Goal: Transaction & Acquisition: Purchase product/service

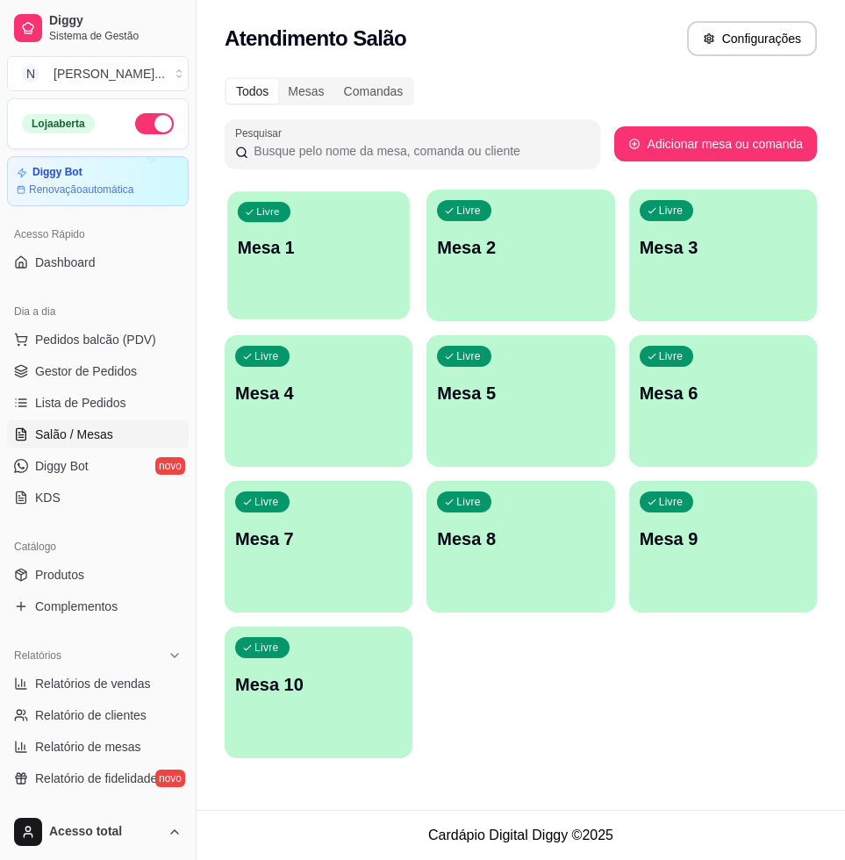
click at [327, 228] on div "Livre Mesa 1" at bounding box center [318, 244] width 183 height 107
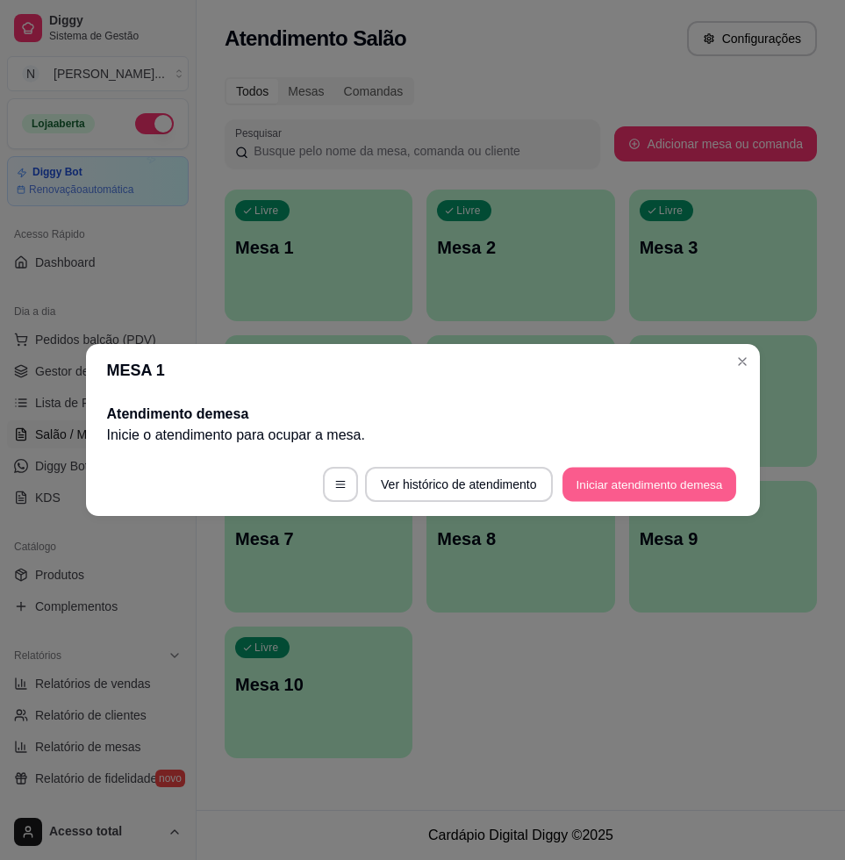
click at [685, 488] on button "Iniciar atendimento de mesa" at bounding box center [650, 485] width 174 height 34
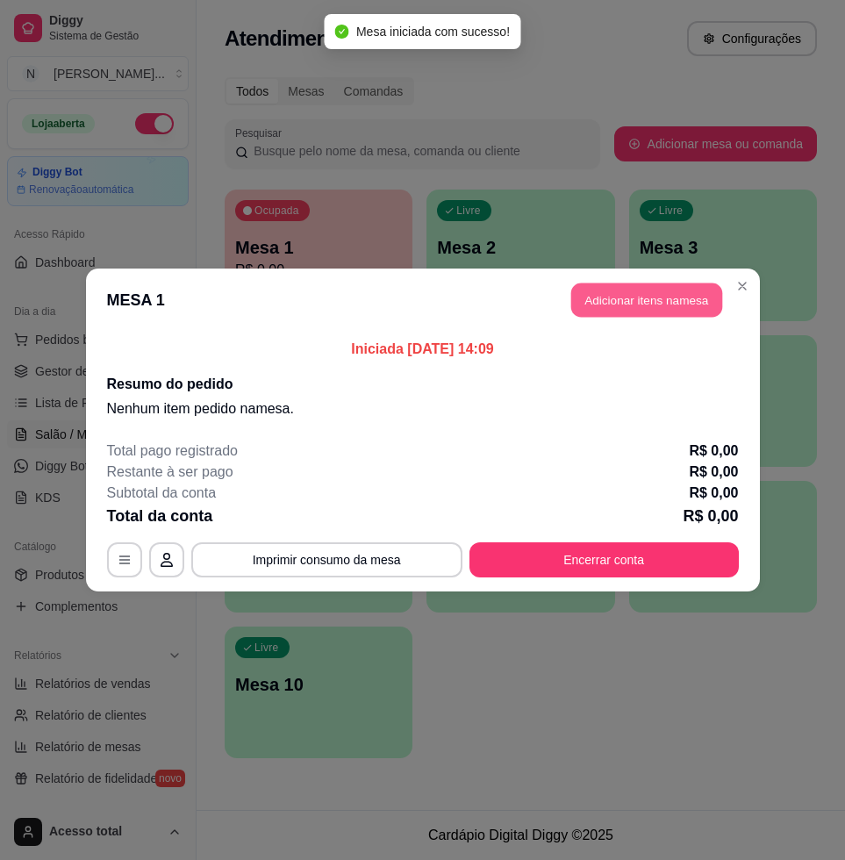
click at [669, 285] on button "Adicionar itens na mesa" at bounding box center [647, 301] width 151 height 34
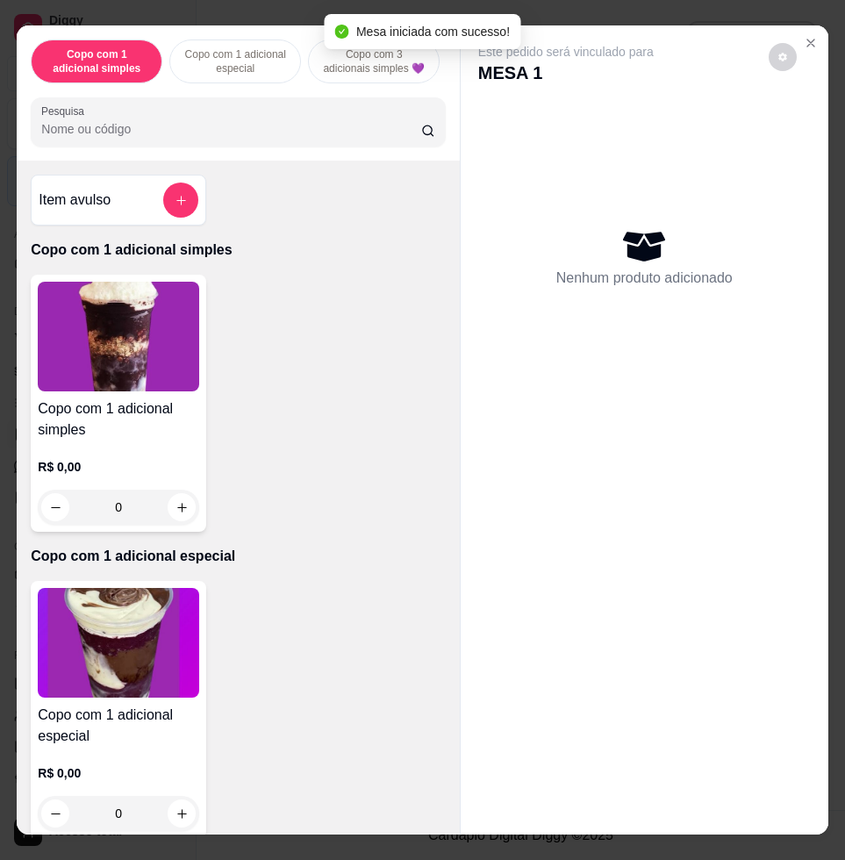
scroll to position [658, 0]
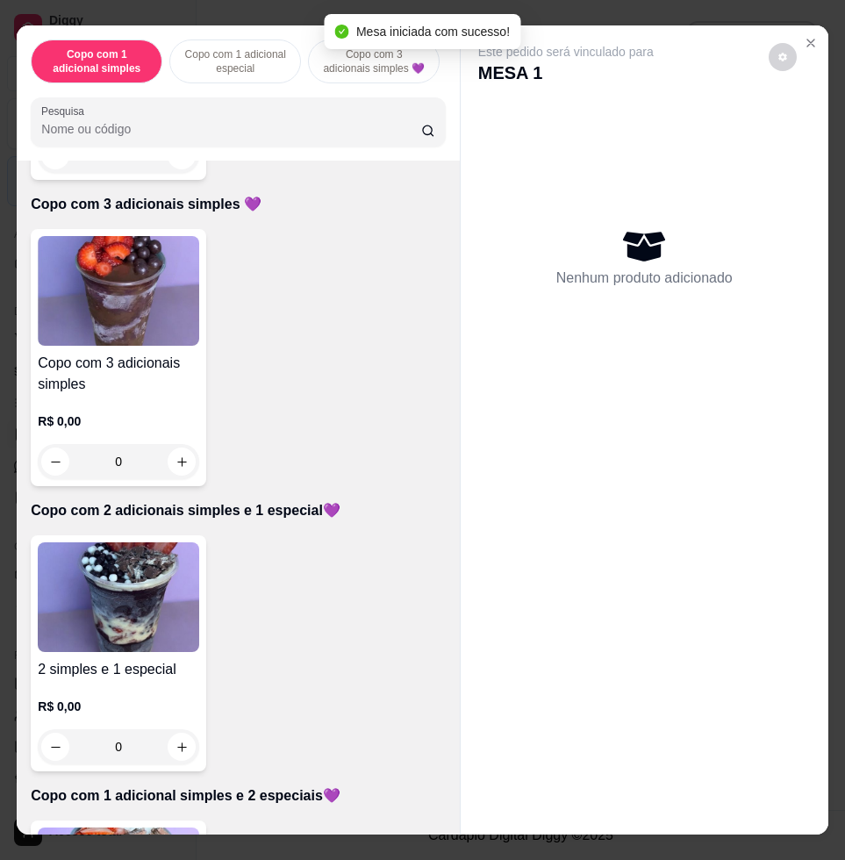
click at [168, 576] on img at bounding box center [119, 598] width 162 height 110
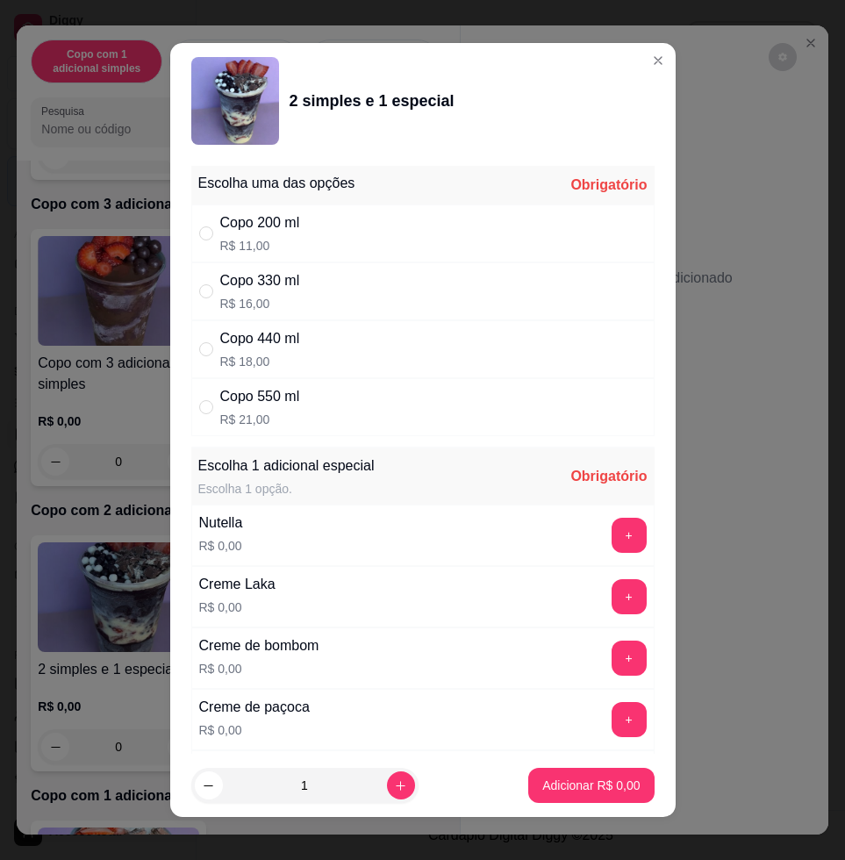
click at [302, 390] on div "Copo 550 ml R$ 21,00" at bounding box center [423, 407] width 464 height 58
radio input "true"
click at [612, 529] on button "+" at bounding box center [629, 536] width 34 height 34
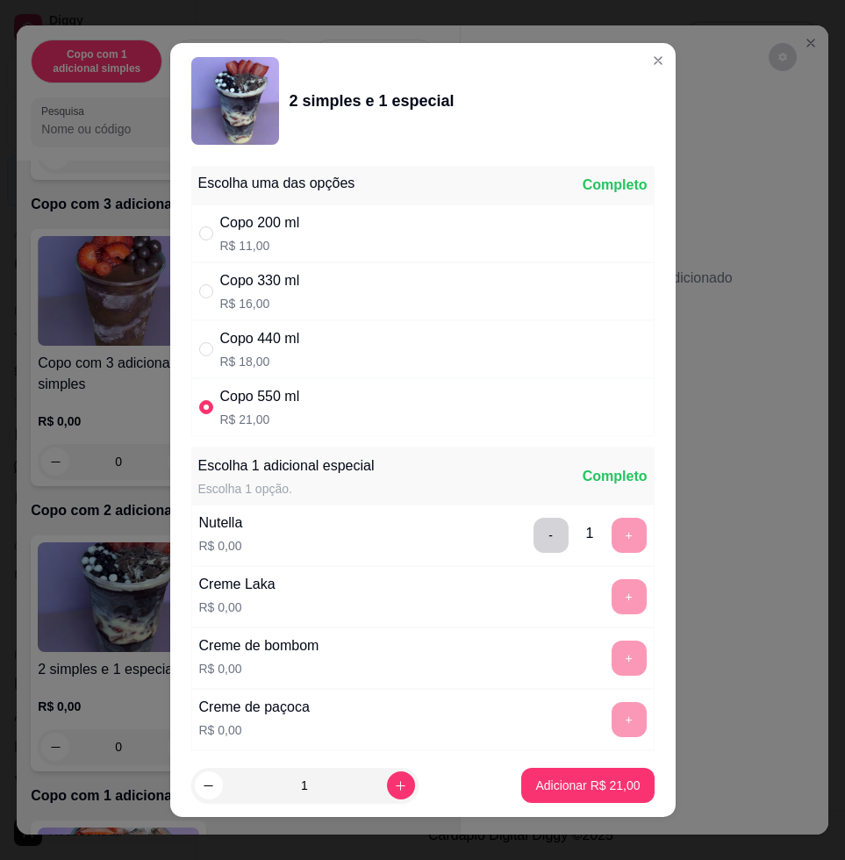
scroll to position [13, 0]
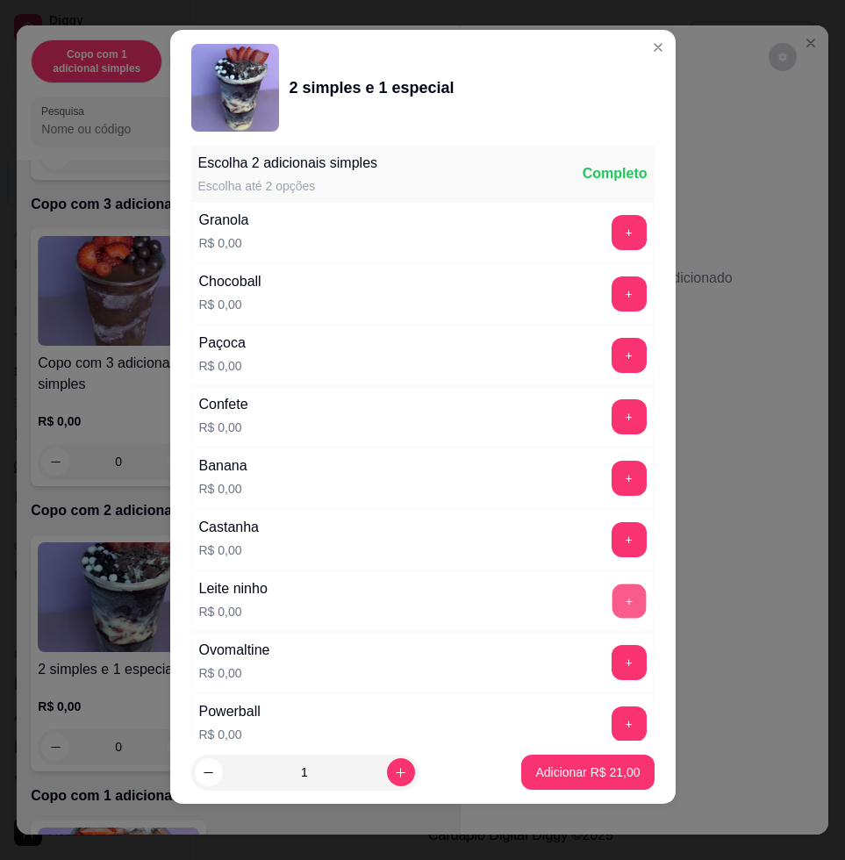
click at [612, 593] on button "+" at bounding box center [629, 602] width 34 height 34
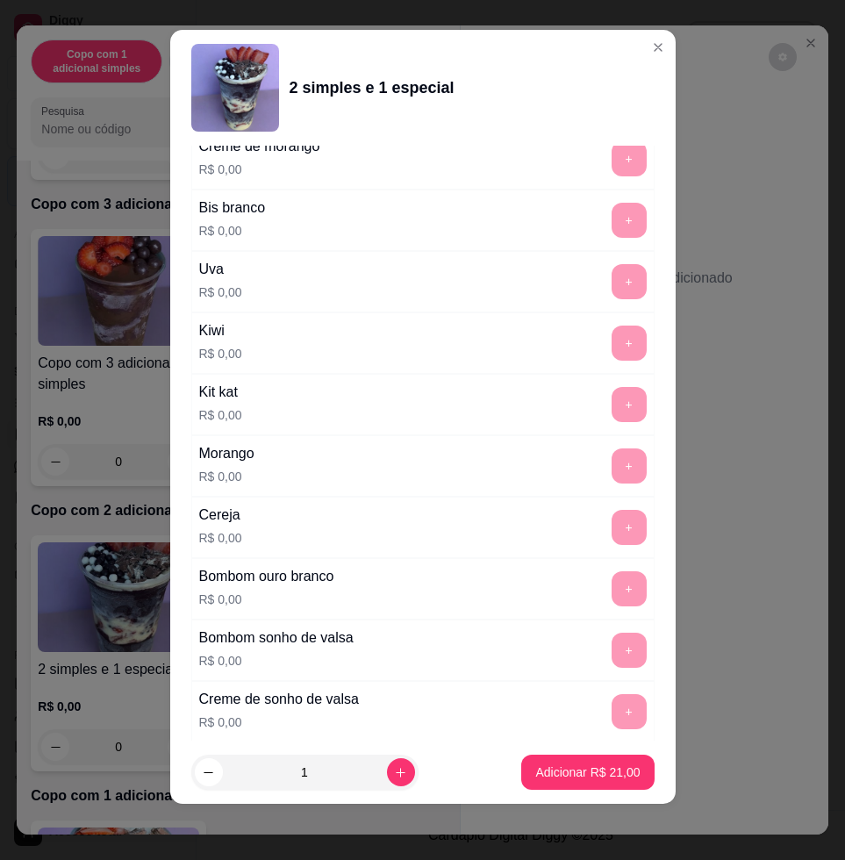
scroll to position [197, 0]
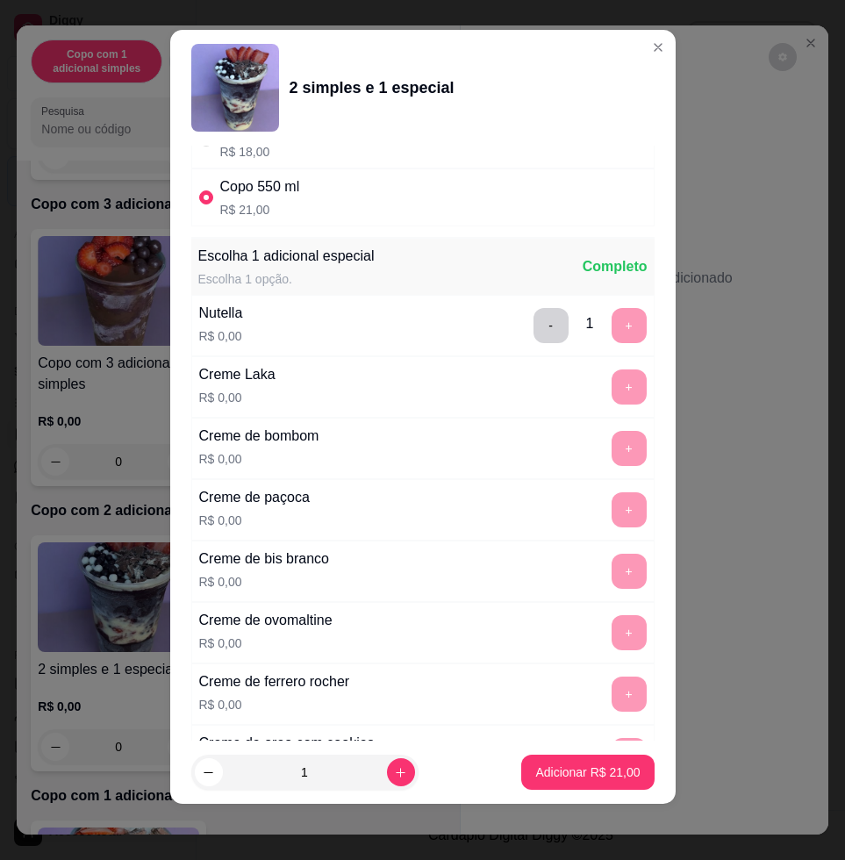
click at [534, 321] on button "-" at bounding box center [551, 325] width 35 height 35
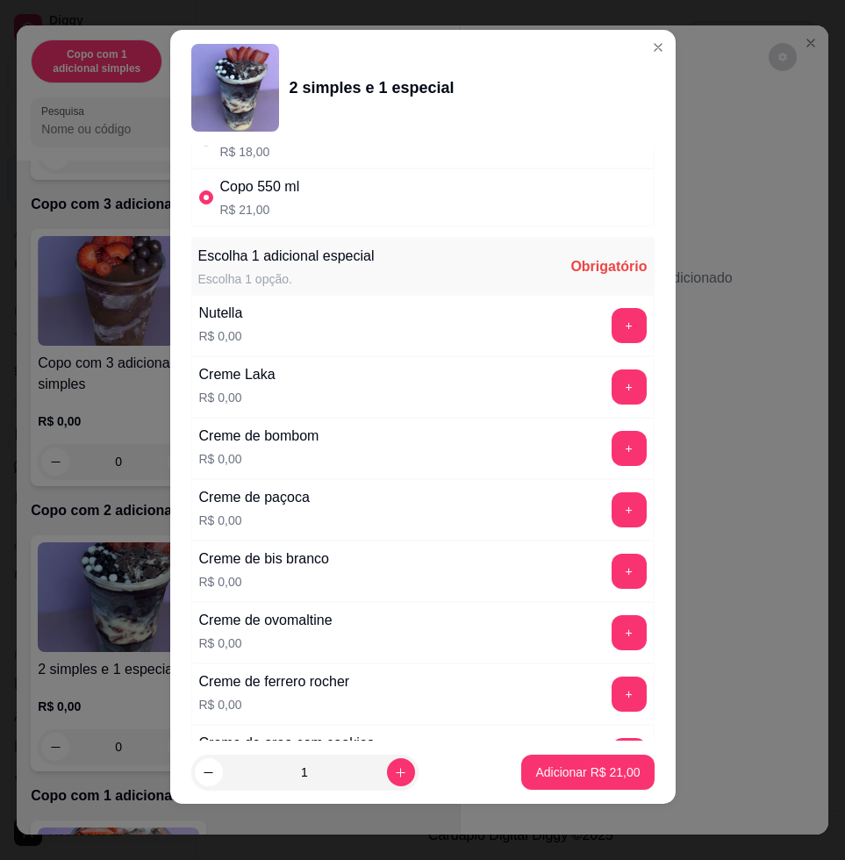
scroll to position [745, 0]
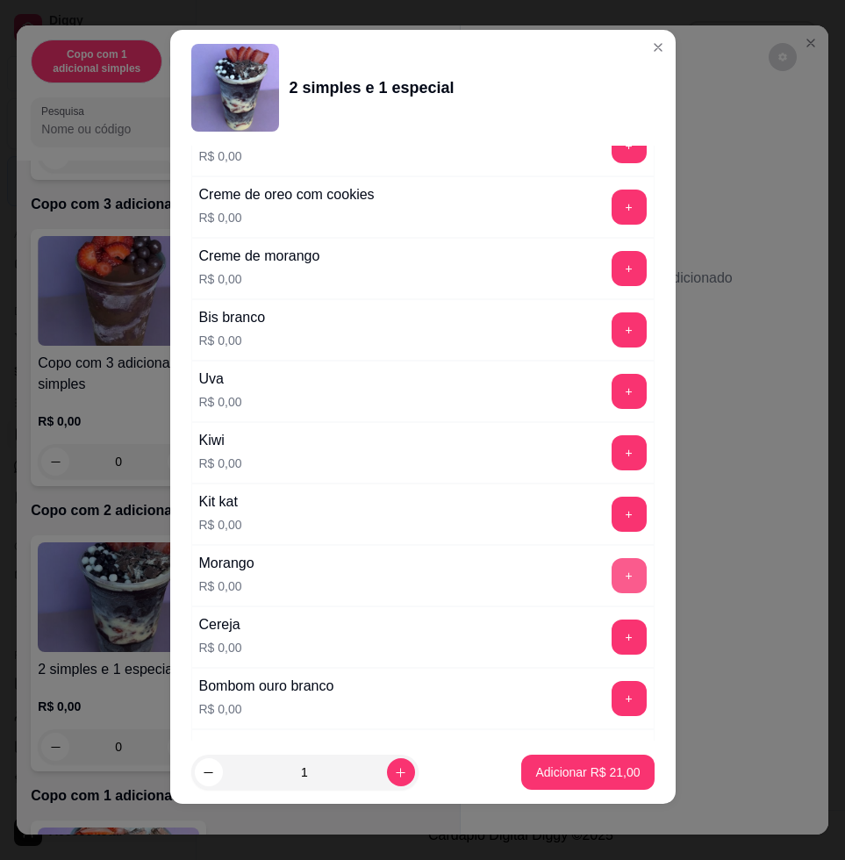
click at [612, 590] on button "+" at bounding box center [629, 575] width 35 height 35
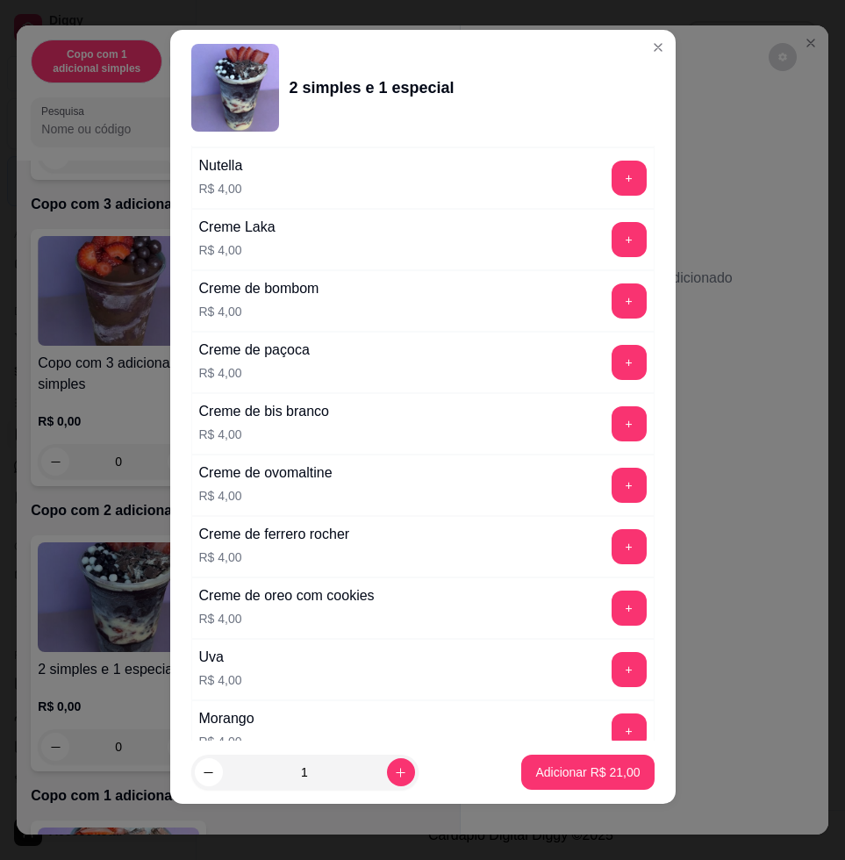
scroll to position [4353, 0]
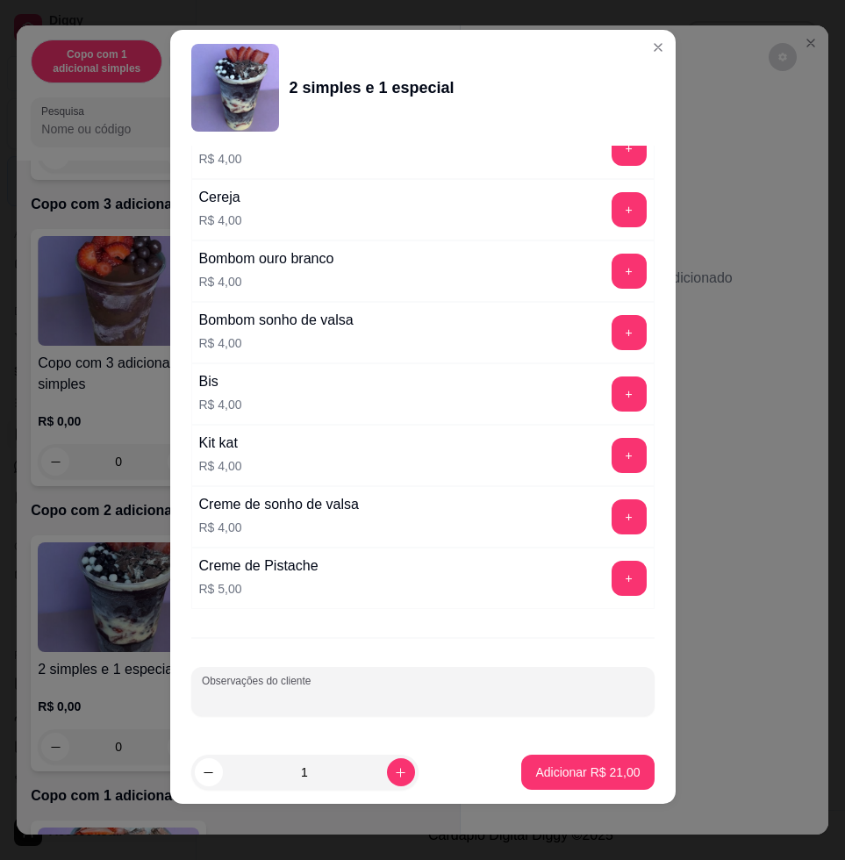
drag, startPoint x: 481, startPoint y: 694, endPoint x: 466, endPoint y: 690, distance: 15.3
click at [482, 693] on input "Observações do cliente" at bounding box center [423, 699] width 443 height 18
type input "levar"
click at [559, 763] on button "Adicionar R$ 21,00" at bounding box center [588, 773] width 129 height 34
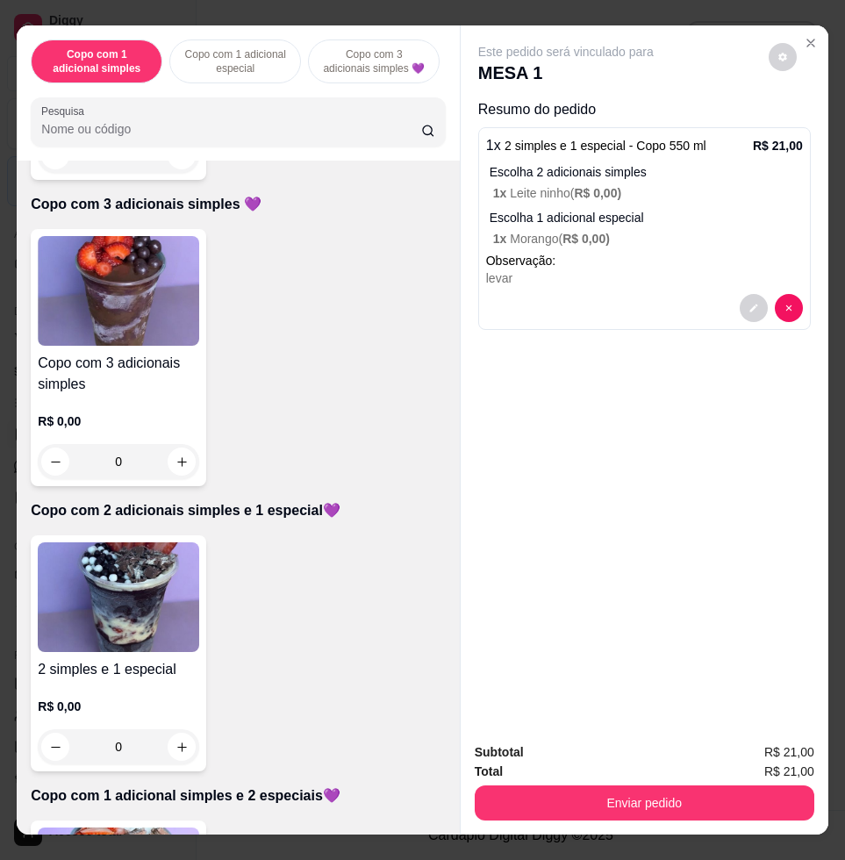
scroll to position [878, 0]
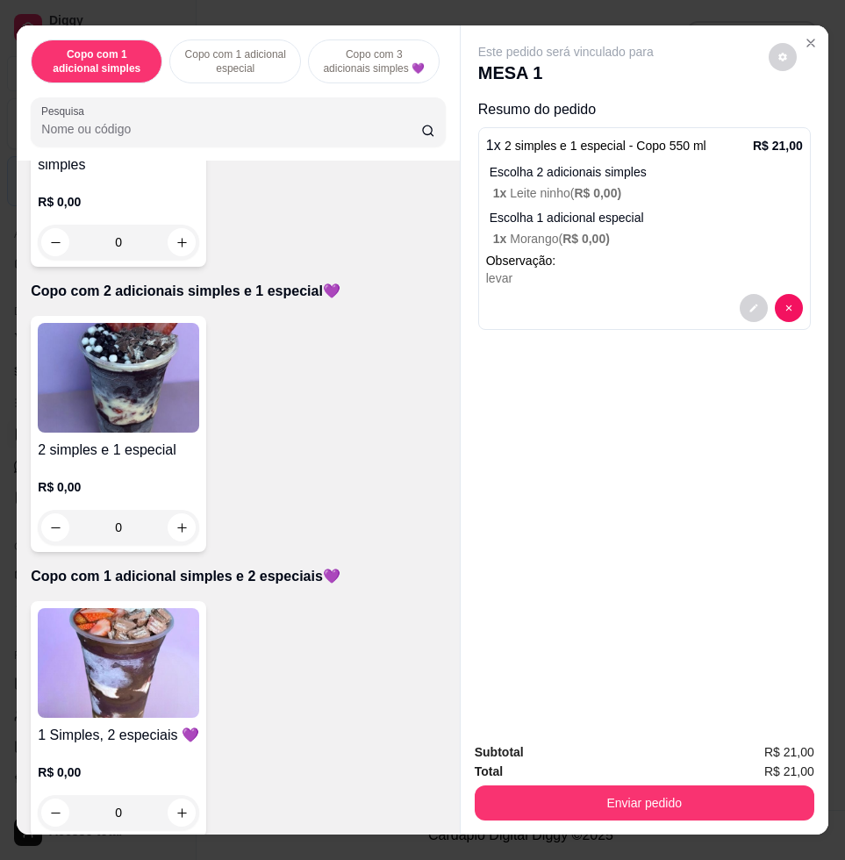
click at [136, 657] on img at bounding box center [119, 663] width 162 height 110
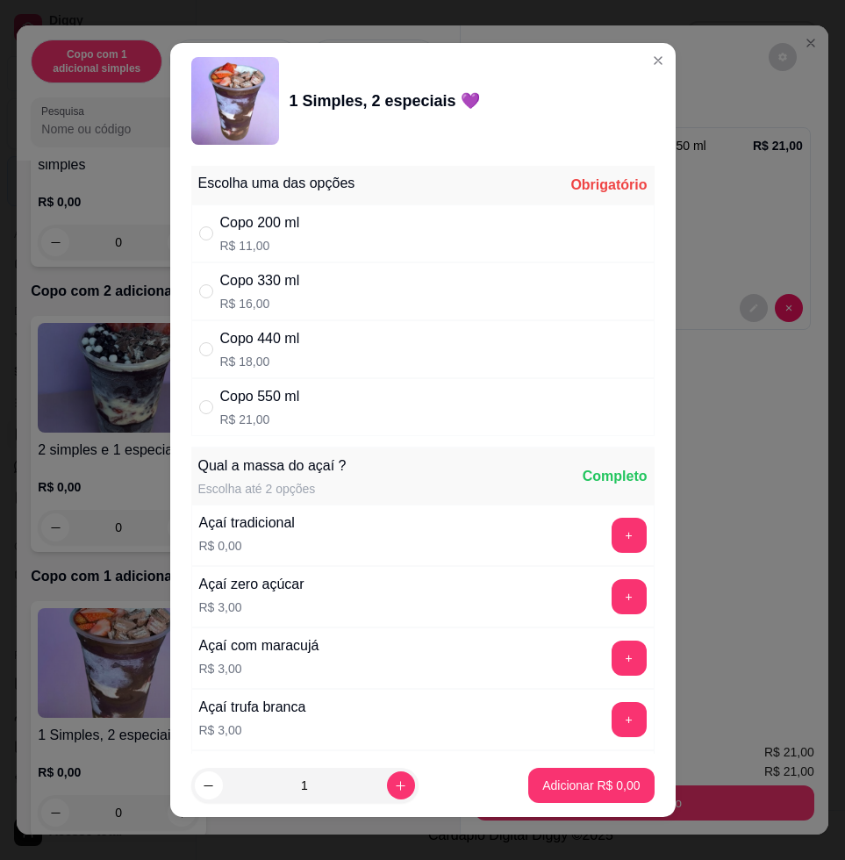
click at [272, 407] on div "Copo 550 ml" at bounding box center [260, 396] width 80 height 21
radio input "true"
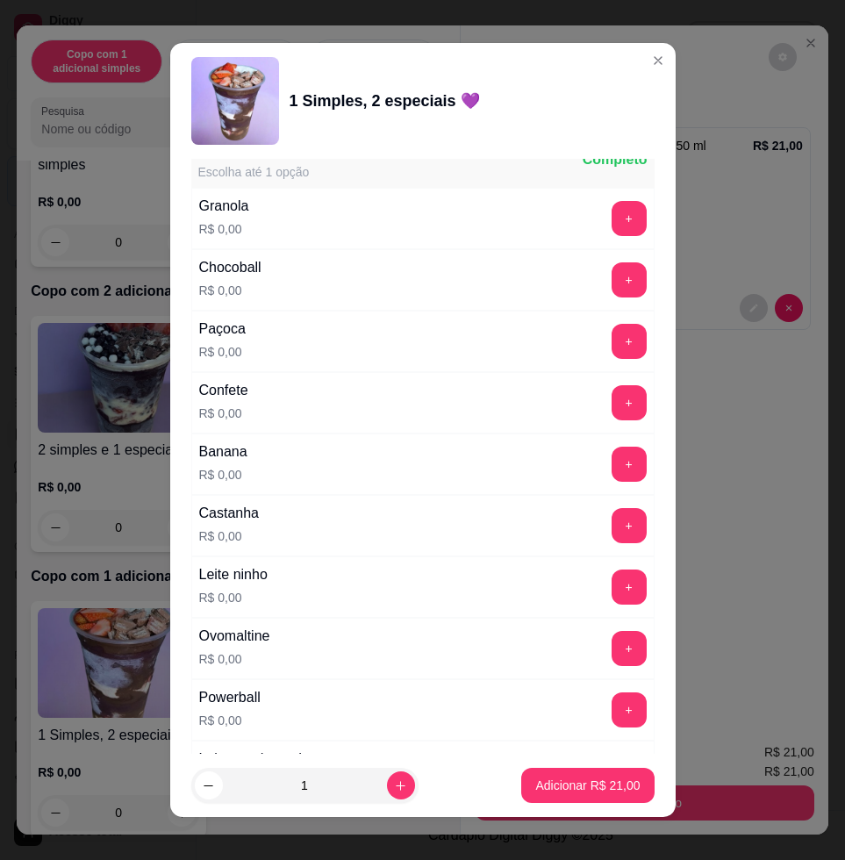
scroll to position [1427, 0]
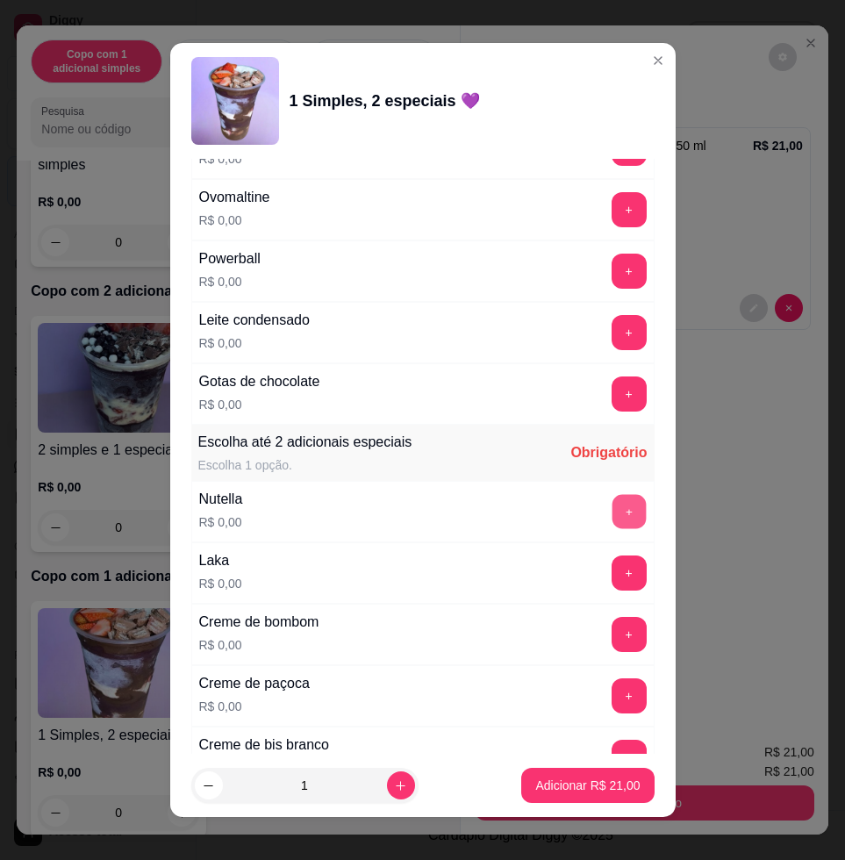
click at [612, 514] on button "+" at bounding box center [629, 512] width 34 height 34
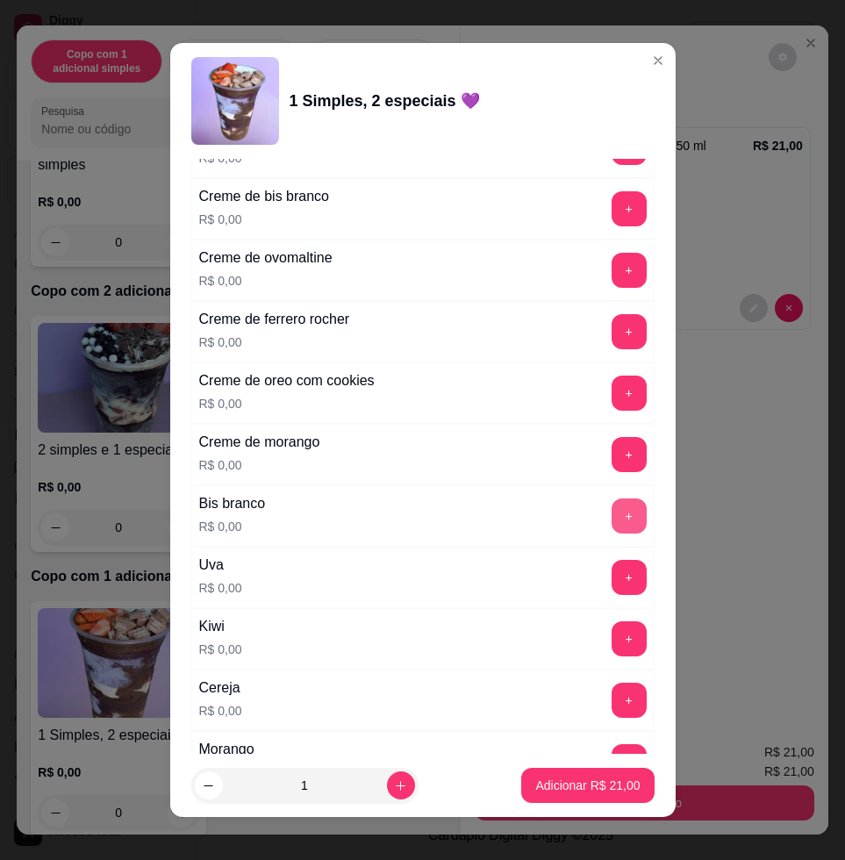
scroll to position [2414, 0]
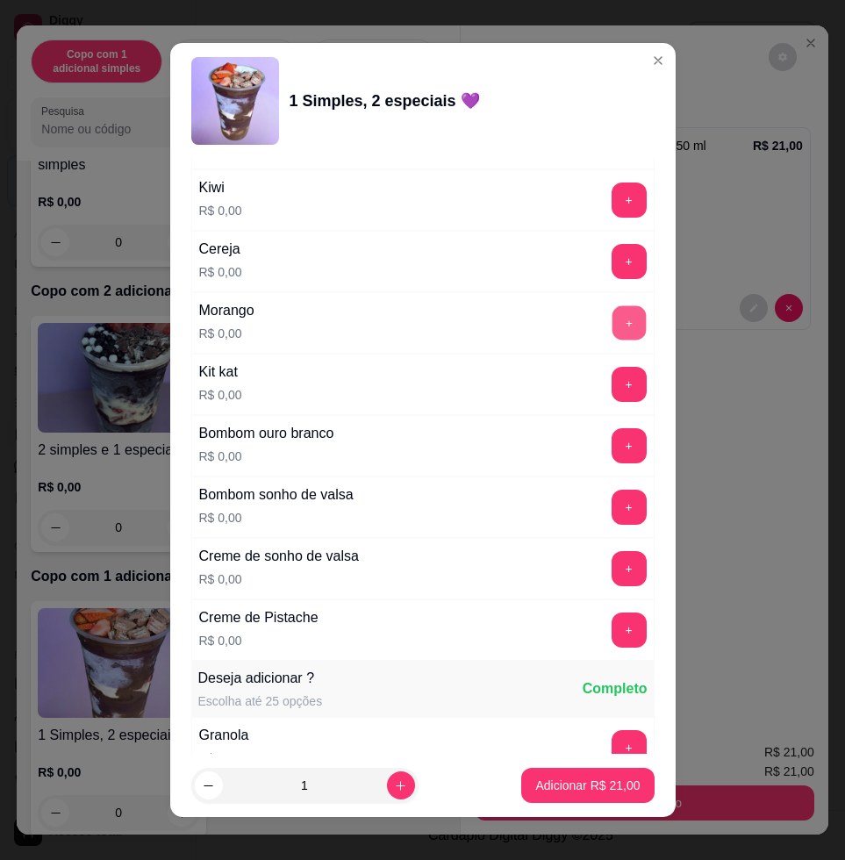
click at [612, 331] on button "+" at bounding box center [629, 323] width 34 height 34
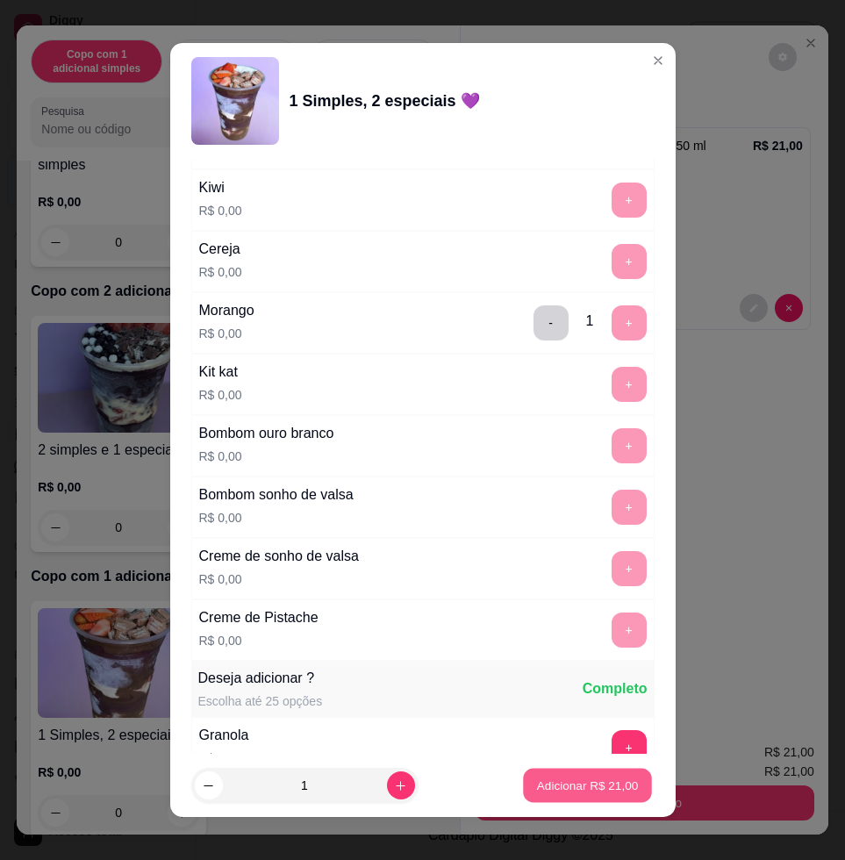
click at [618, 793] on button "Adicionar R$ 21,00" at bounding box center [588, 786] width 129 height 34
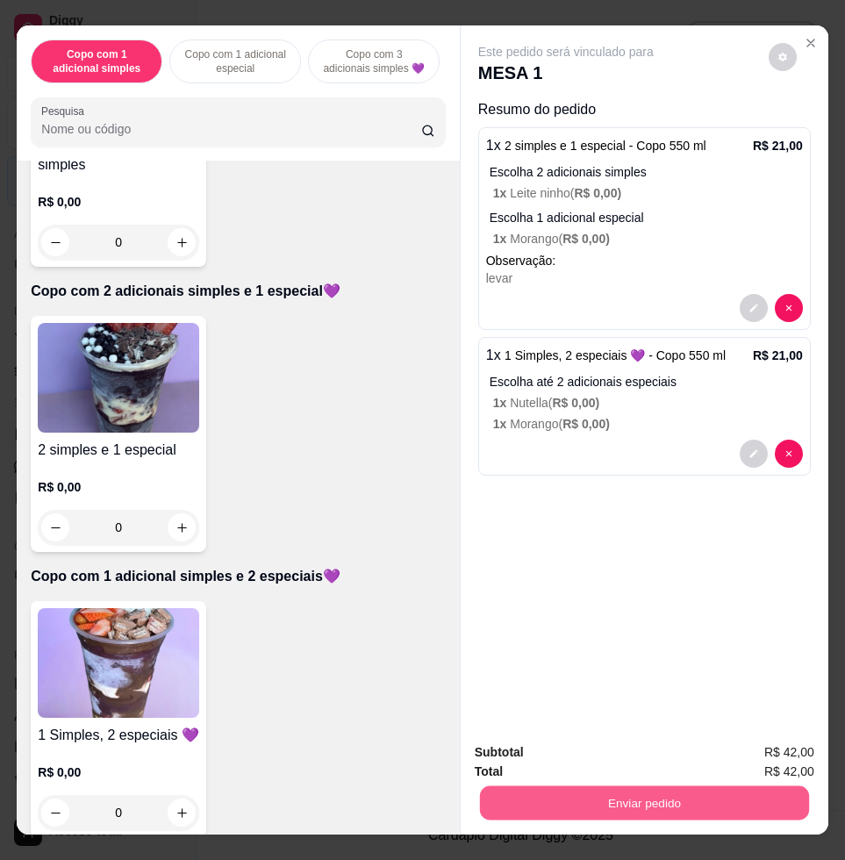
click at [655, 801] on button "Enviar pedido" at bounding box center [644, 803] width 329 height 34
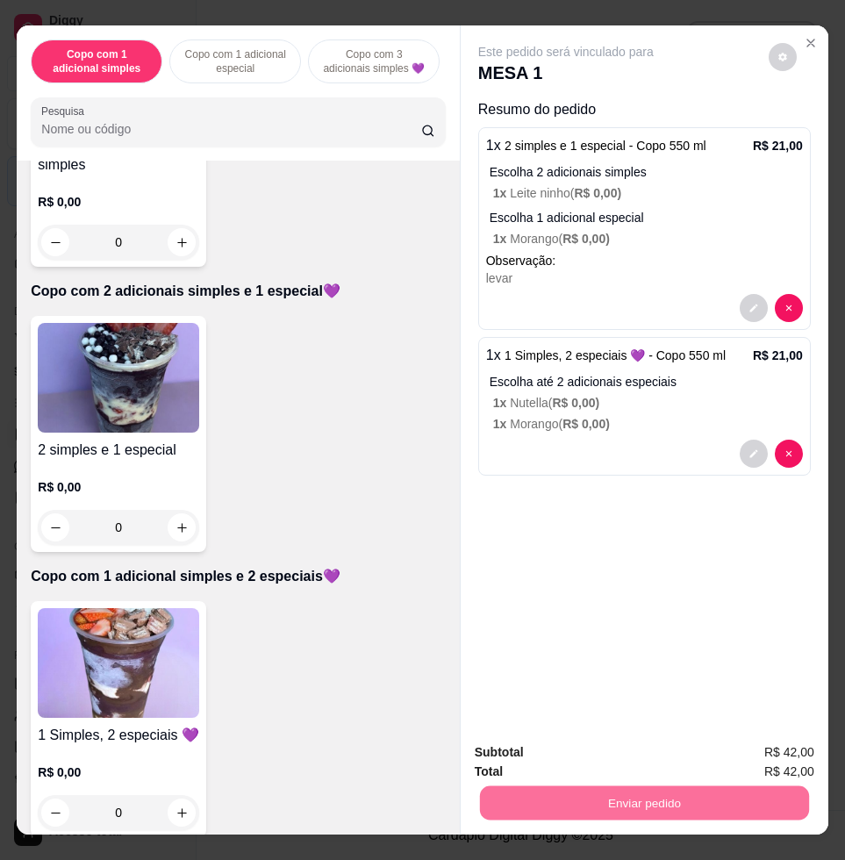
click at [728, 745] on button "Enviar pedido" at bounding box center [766, 751] width 99 height 33
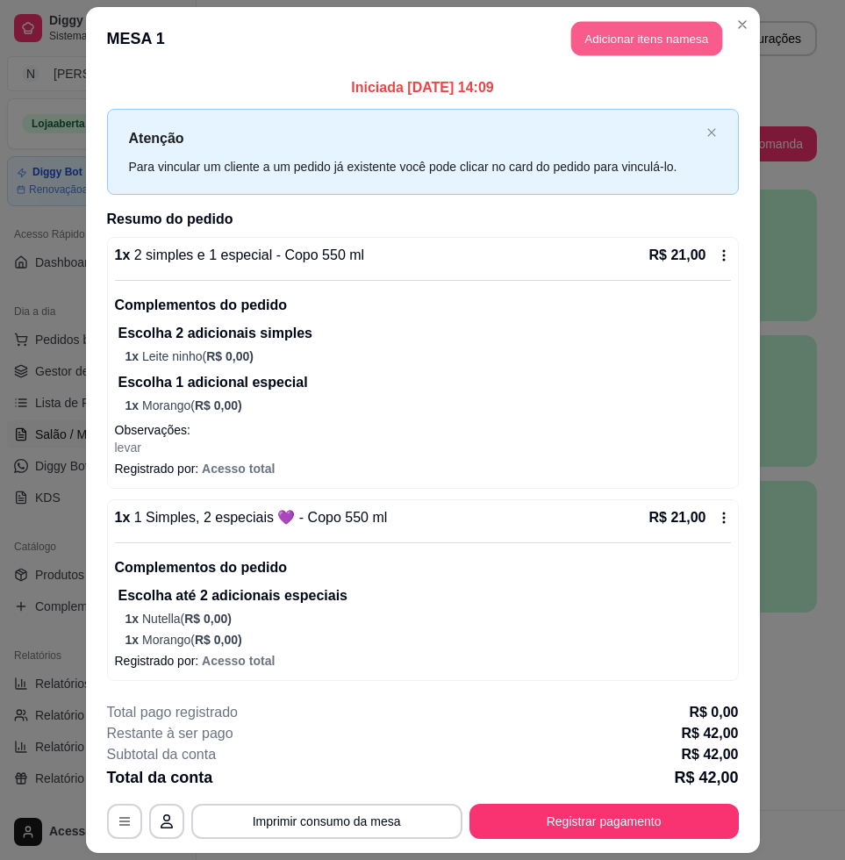
click at [633, 29] on button "Adicionar itens na mesa" at bounding box center [647, 39] width 151 height 34
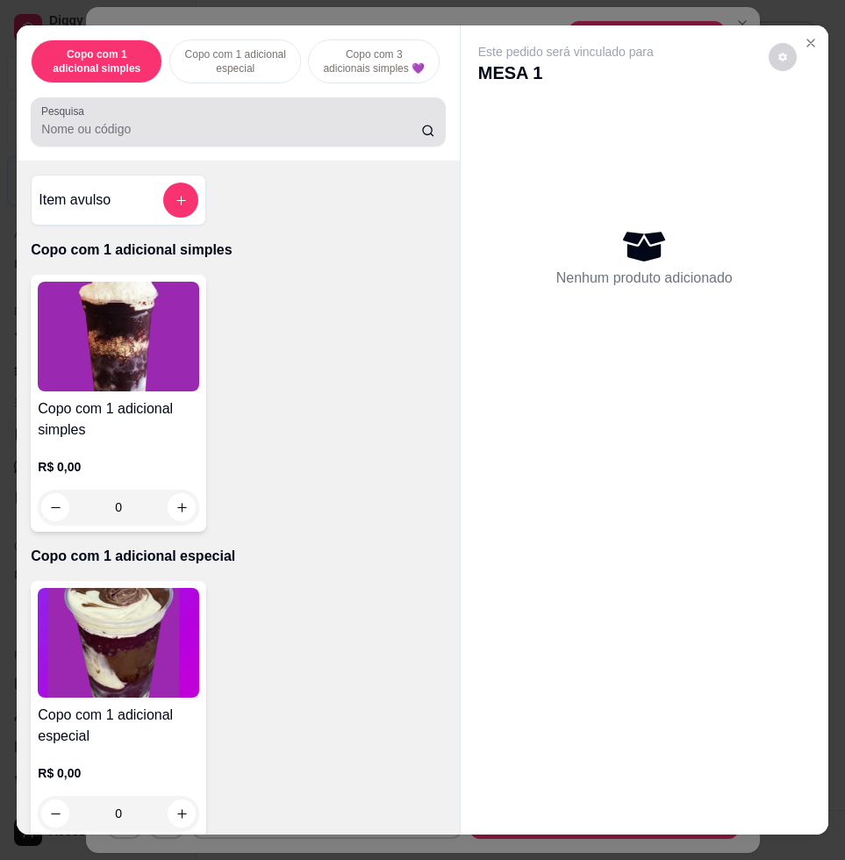
click at [231, 120] on div at bounding box center [237, 121] width 393 height 35
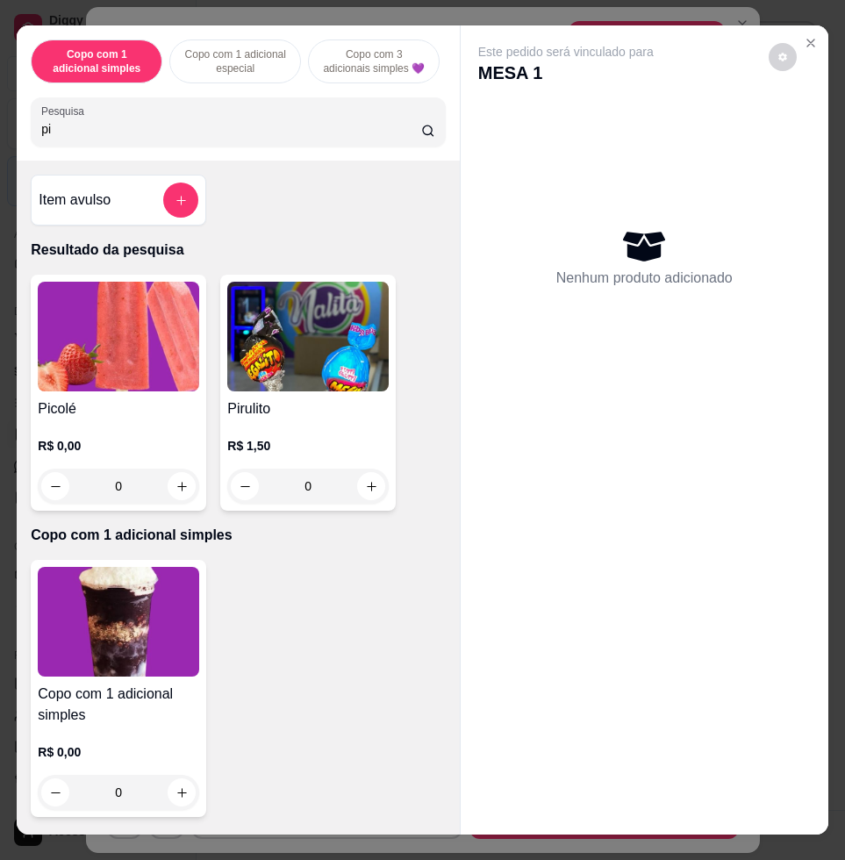
click at [167, 138] on input "pi" at bounding box center [231, 129] width 380 height 18
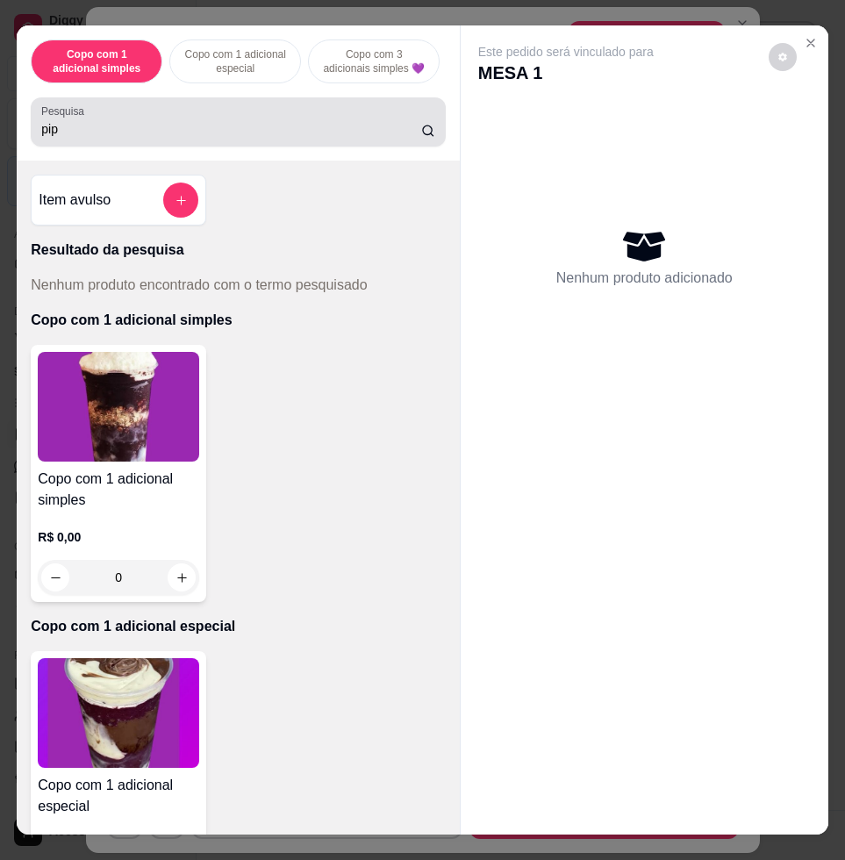
click at [155, 126] on div "pip" at bounding box center [237, 121] width 393 height 35
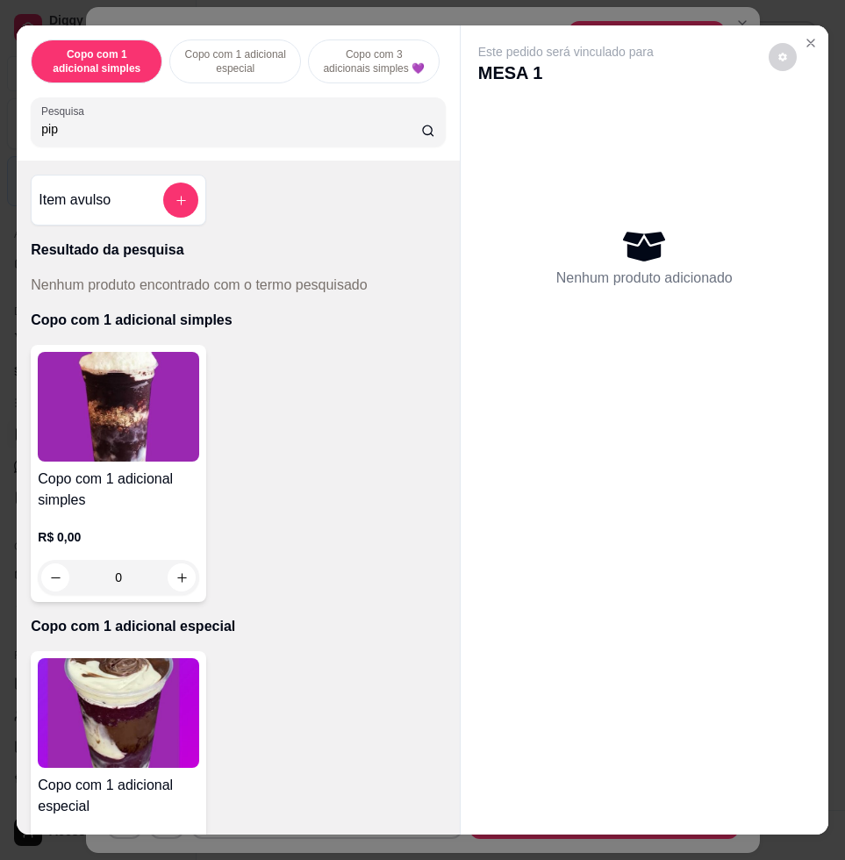
click at [268, 138] on input "pip" at bounding box center [231, 129] width 380 height 18
click at [270, 138] on input "pip" at bounding box center [231, 129] width 380 height 18
click at [273, 138] on input "pip" at bounding box center [231, 129] width 380 height 18
drag, startPoint x: 646, startPoint y: 112, endPoint x: 148, endPoint y: 413, distance: 581.4
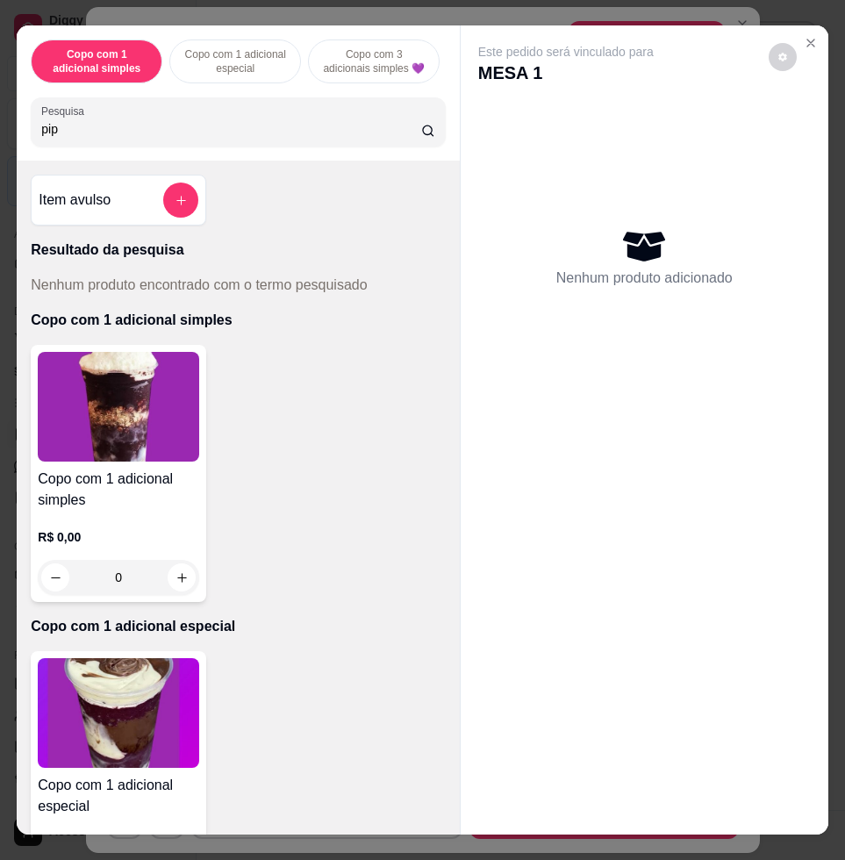
click at [0, 406] on html "Diggy Sistema de Gestão N Nalita Açaite ... Loja aberta Diggy Bot Renovação aut…" at bounding box center [422, 430] width 845 height 860
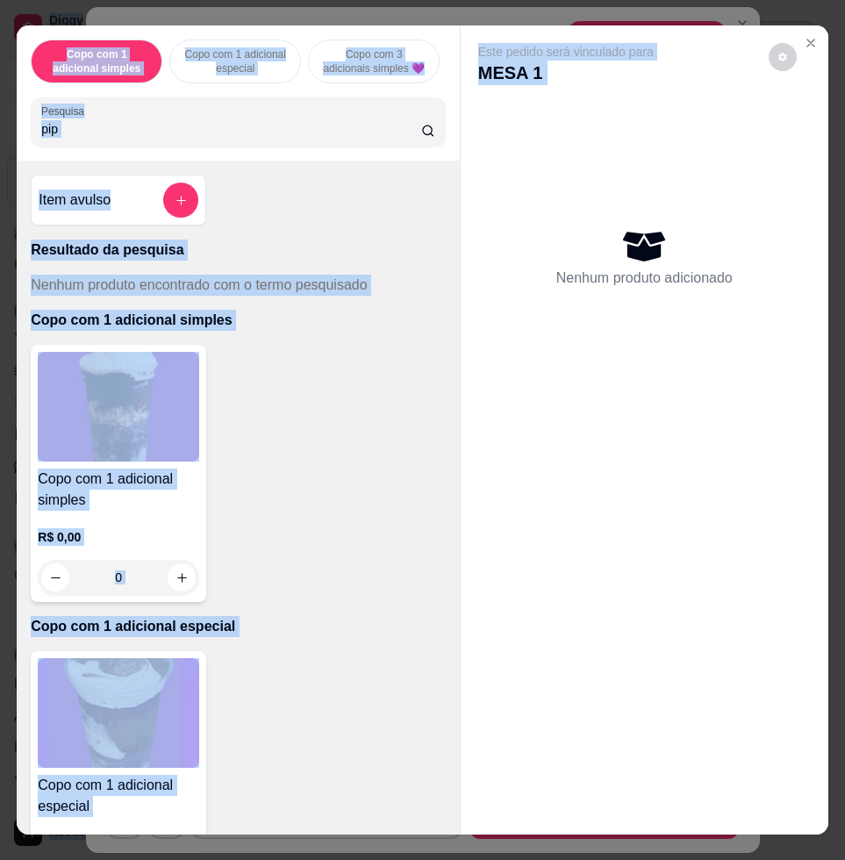
scroll to position [768, 0]
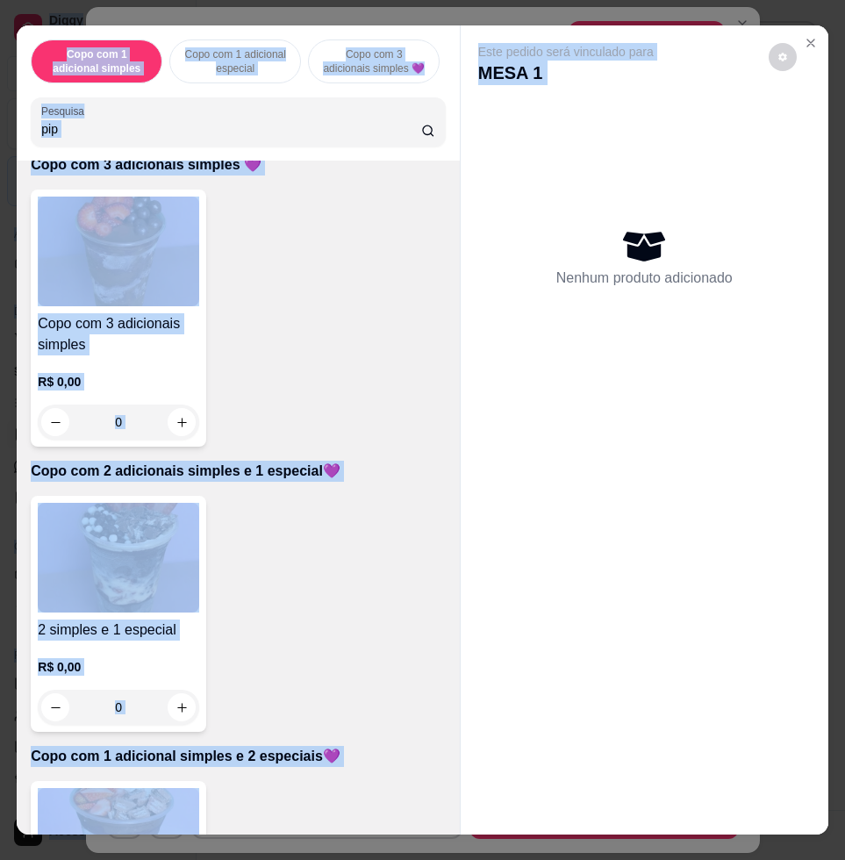
click at [271, 334] on div "Copo com 3 adicionais simples R$ 0,00 0" at bounding box center [238, 318] width 414 height 257
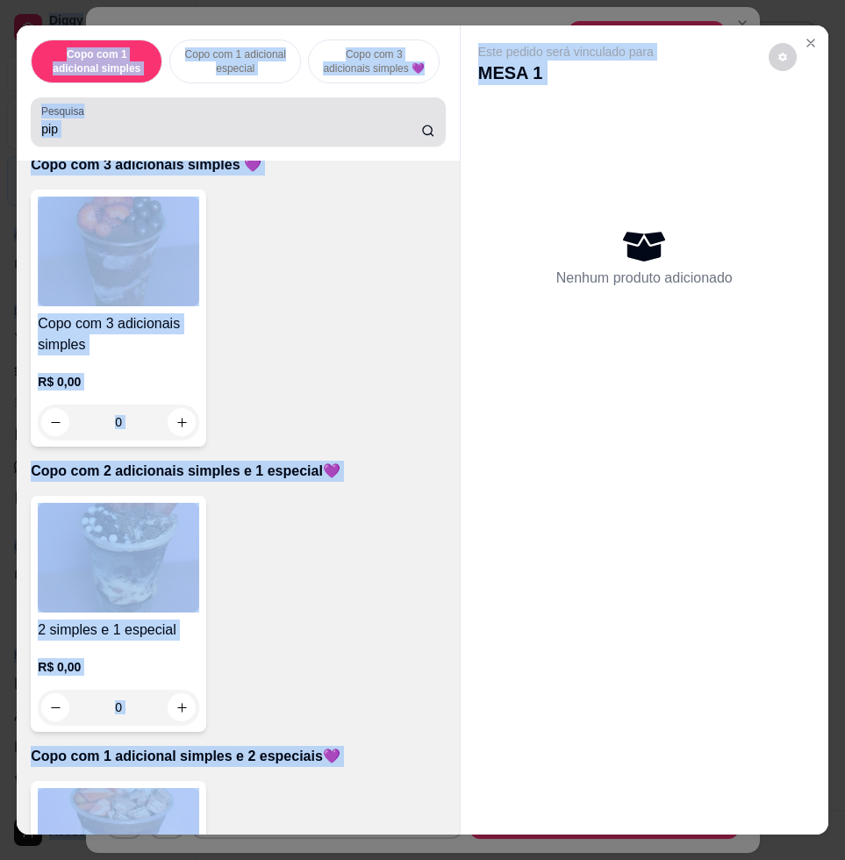
click at [335, 147] on div "Pesquisa pip" at bounding box center [238, 121] width 414 height 49
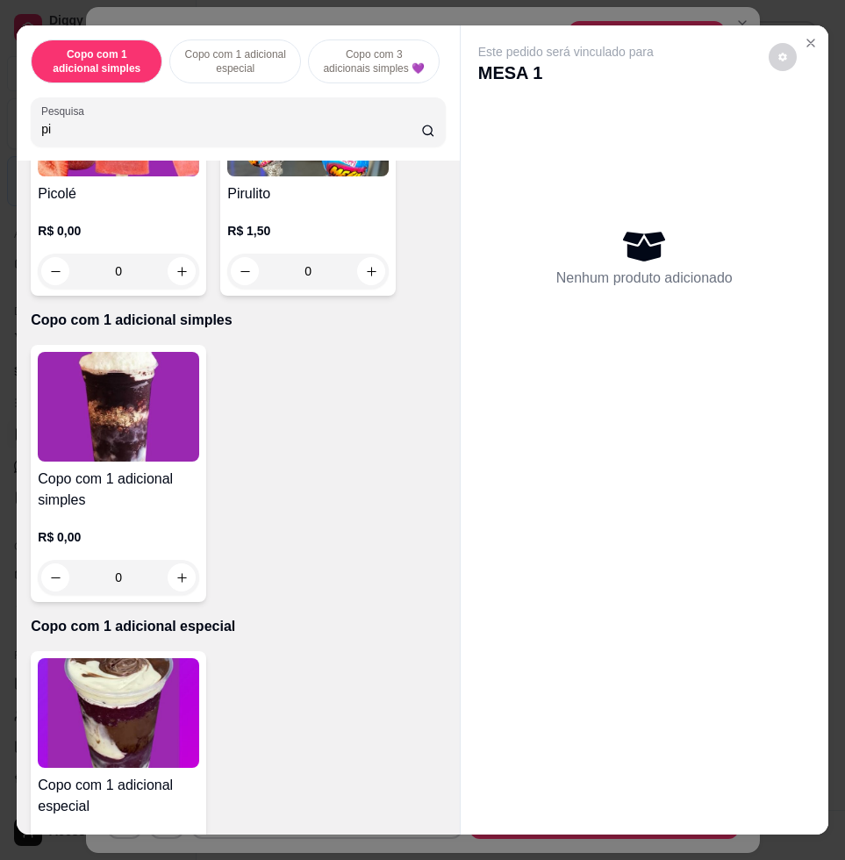
scroll to position [0, 0]
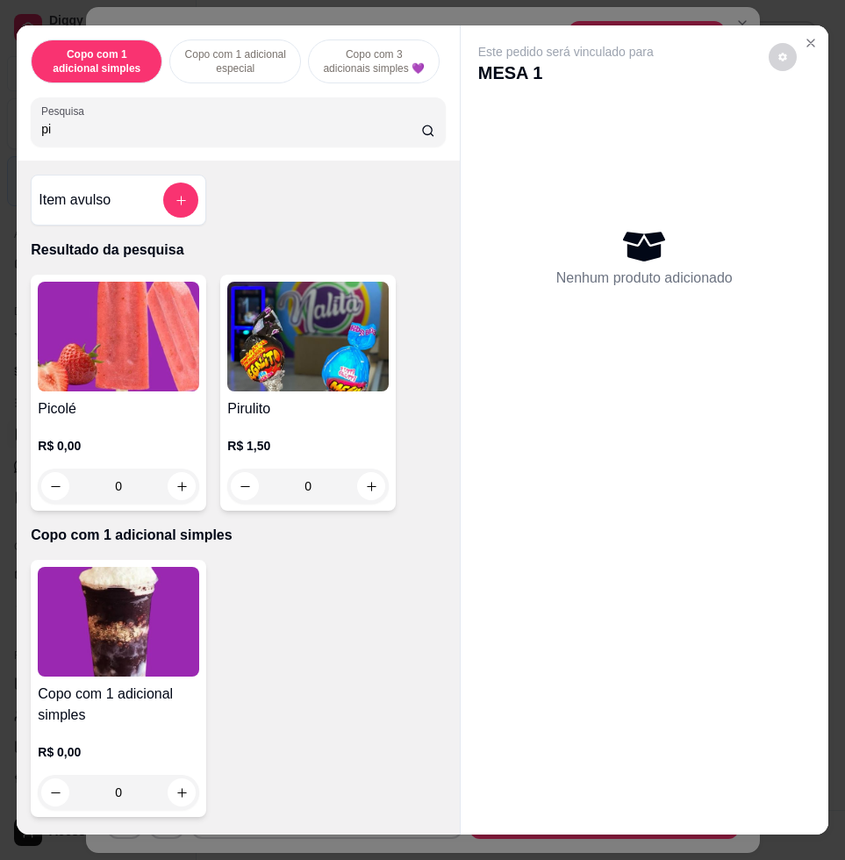
type input "pi"
click at [115, 389] on img at bounding box center [119, 337] width 162 height 110
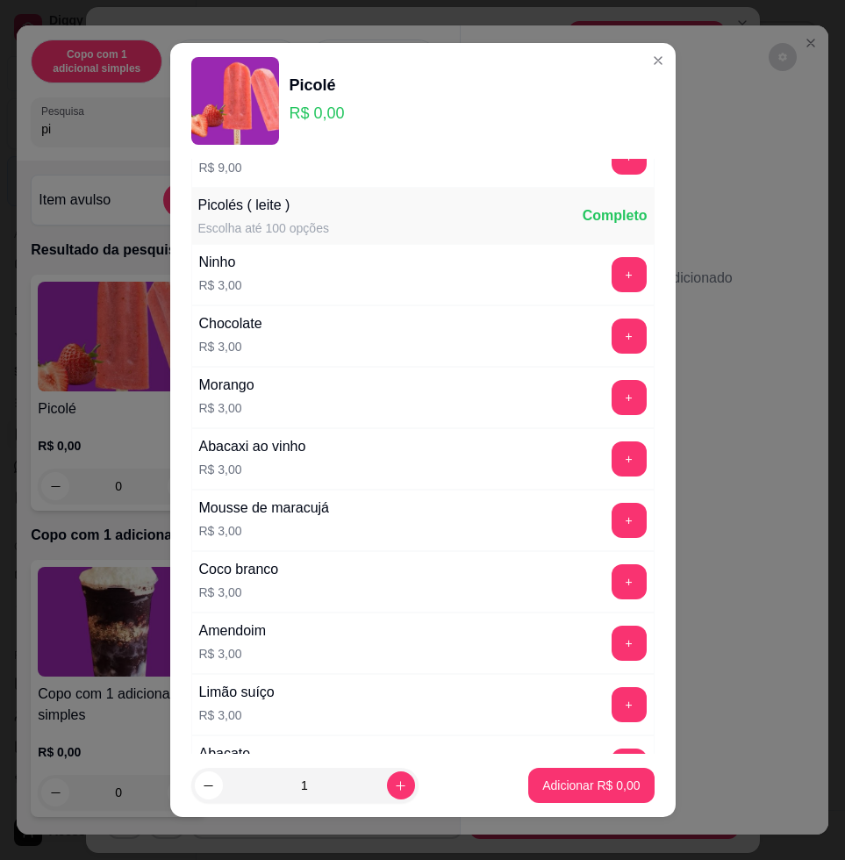
scroll to position [1317, 0]
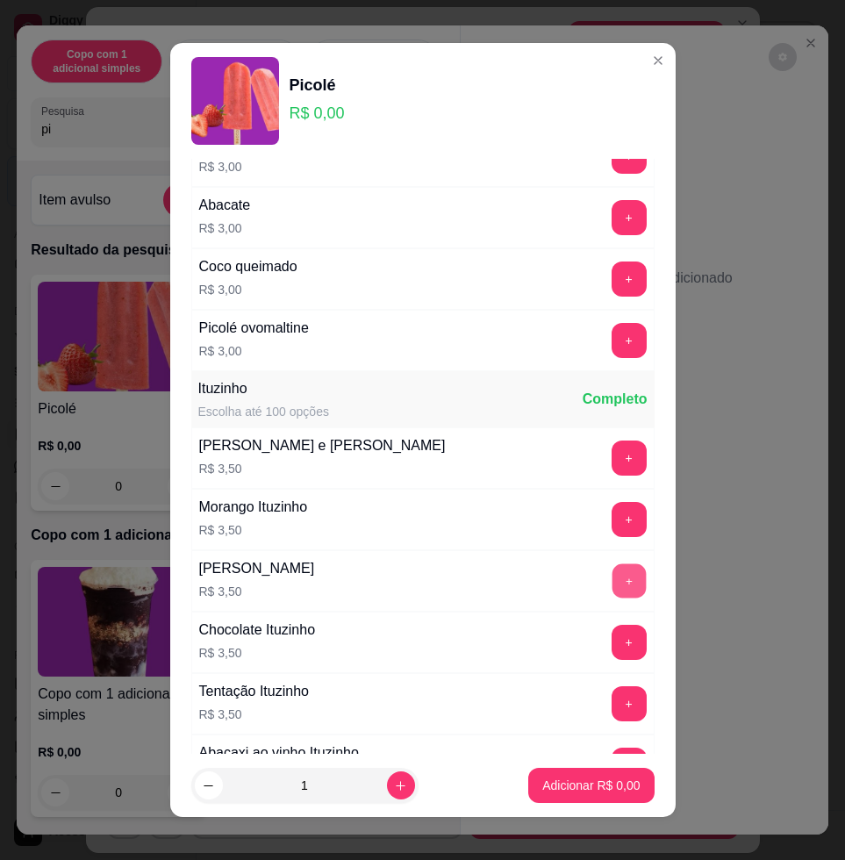
click at [612, 582] on button "+" at bounding box center [629, 582] width 34 height 34
click at [585, 771] on button "Adicionar R$ 3,50" at bounding box center [592, 785] width 126 height 35
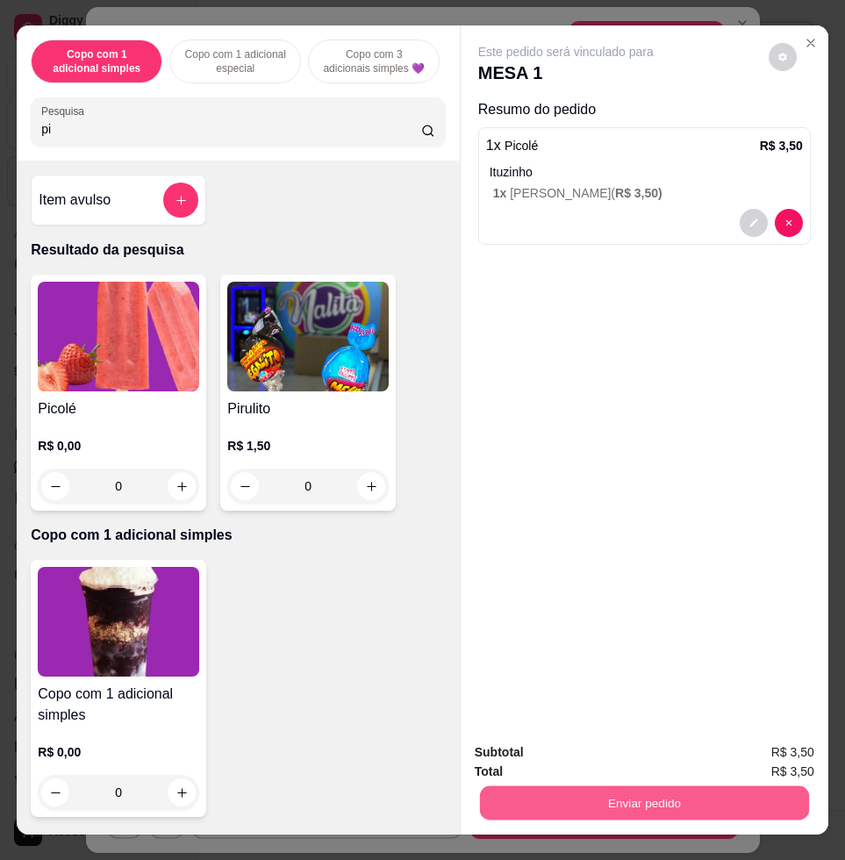
click at [643, 786] on button "Enviar pedido" at bounding box center [644, 803] width 329 height 34
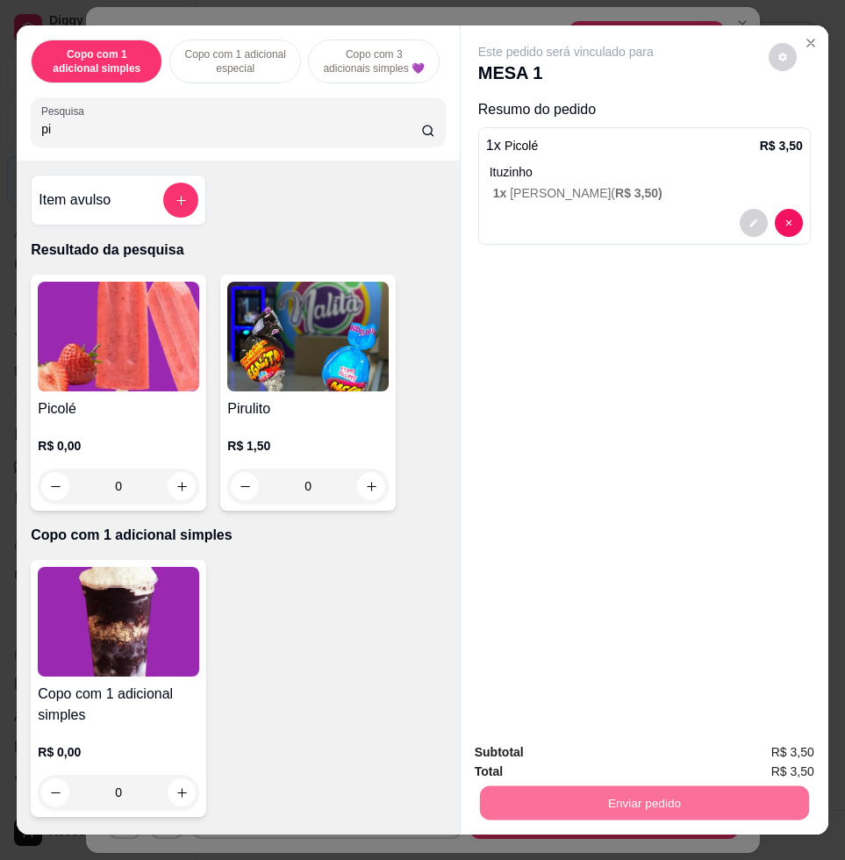
click at [810, 745] on button "Enviar pedido" at bounding box center [767, 751] width 97 height 32
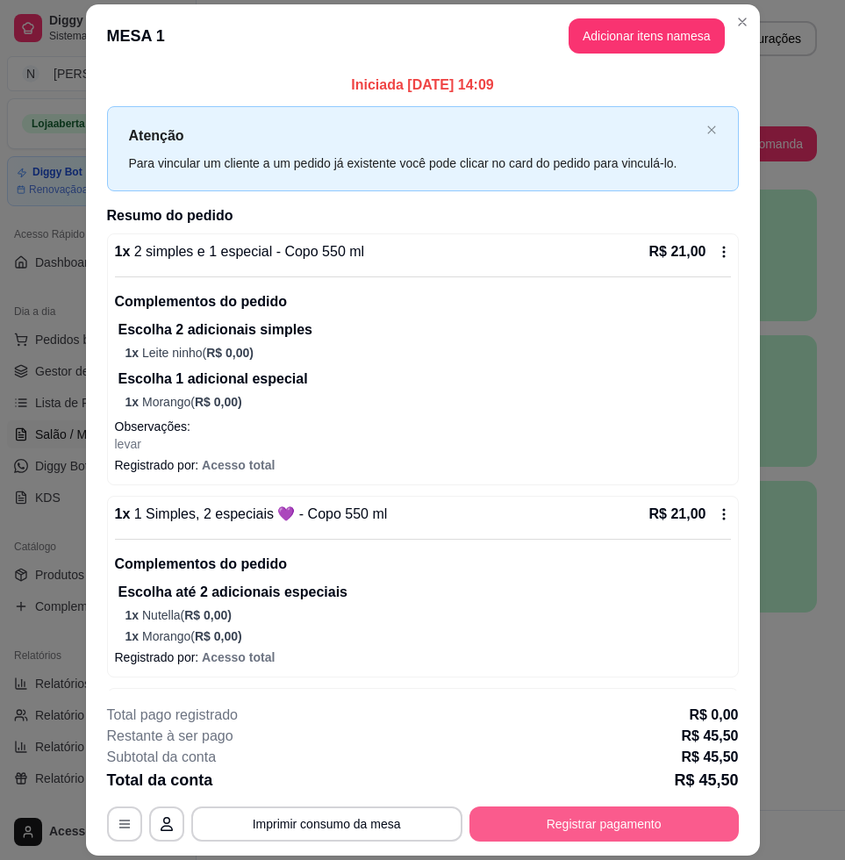
click at [690, 821] on button "Registrar pagamento" at bounding box center [605, 824] width 270 height 35
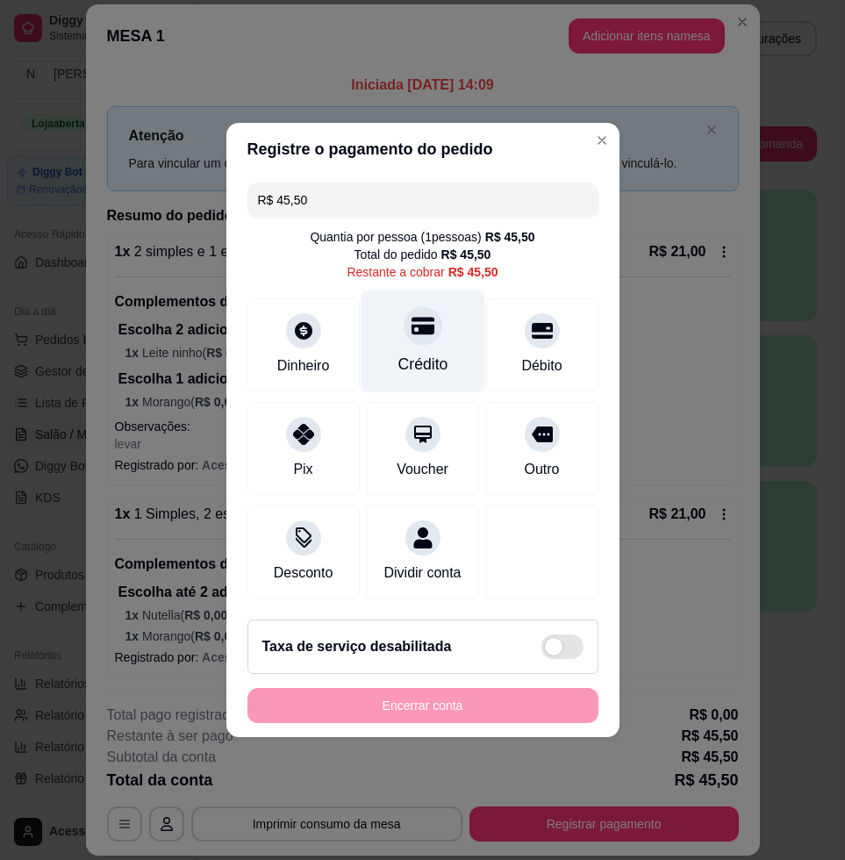
click at [417, 365] on div "Crédito" at bounding box center [423, 342] width 124 height 103
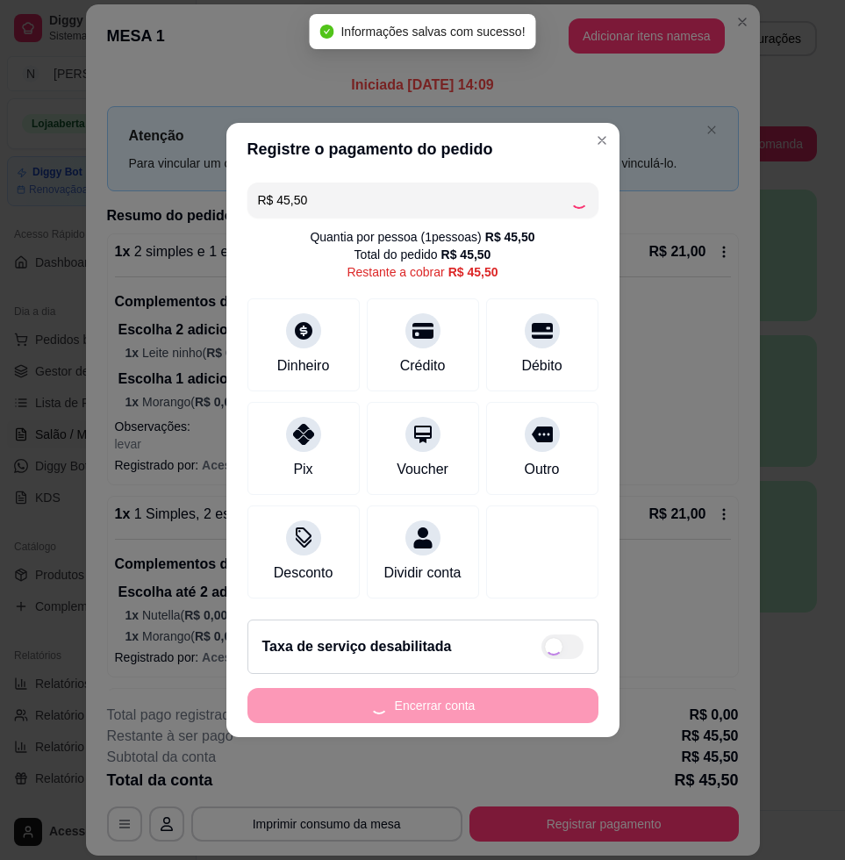
type input "R$ 0,00"
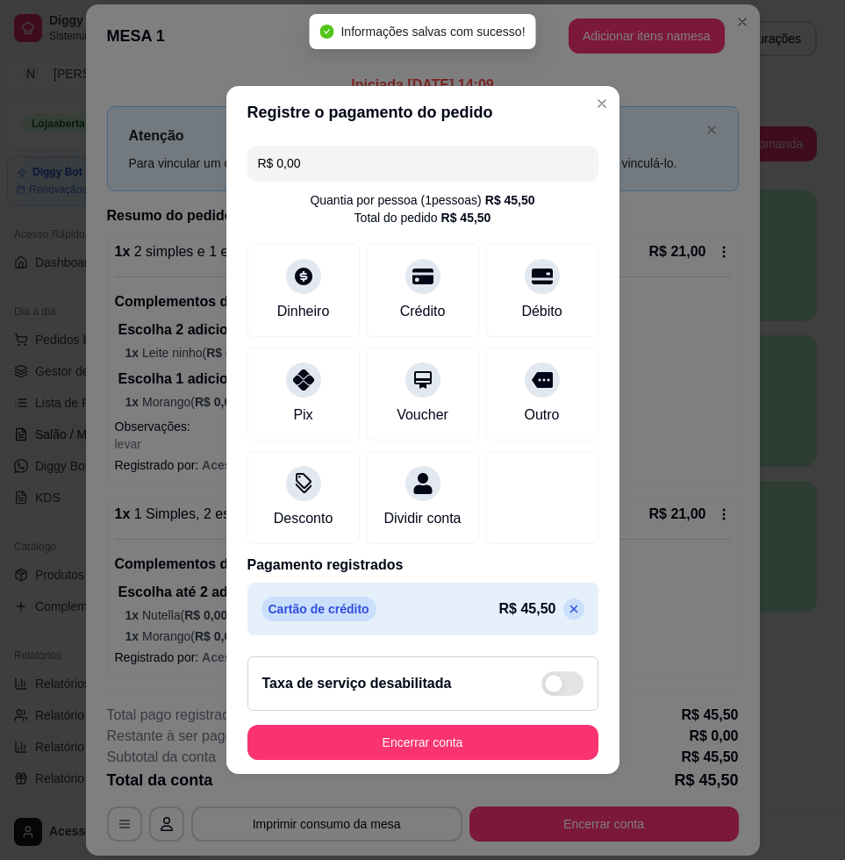
click at [493, 774] on footer "Taxa de serviço desabilitada Encerrar conta" at bounding box center [423, 709] width 393 height 132
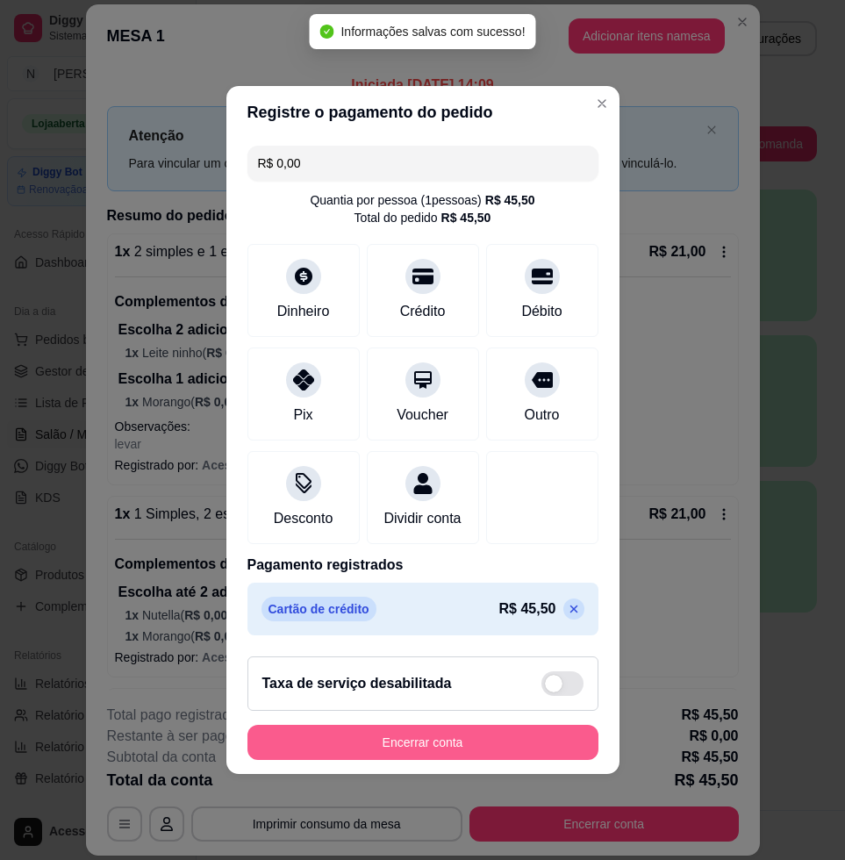
click at [499, 755] on button "Encerrar conta" at bounding box center [423, 742] width 351 height 35
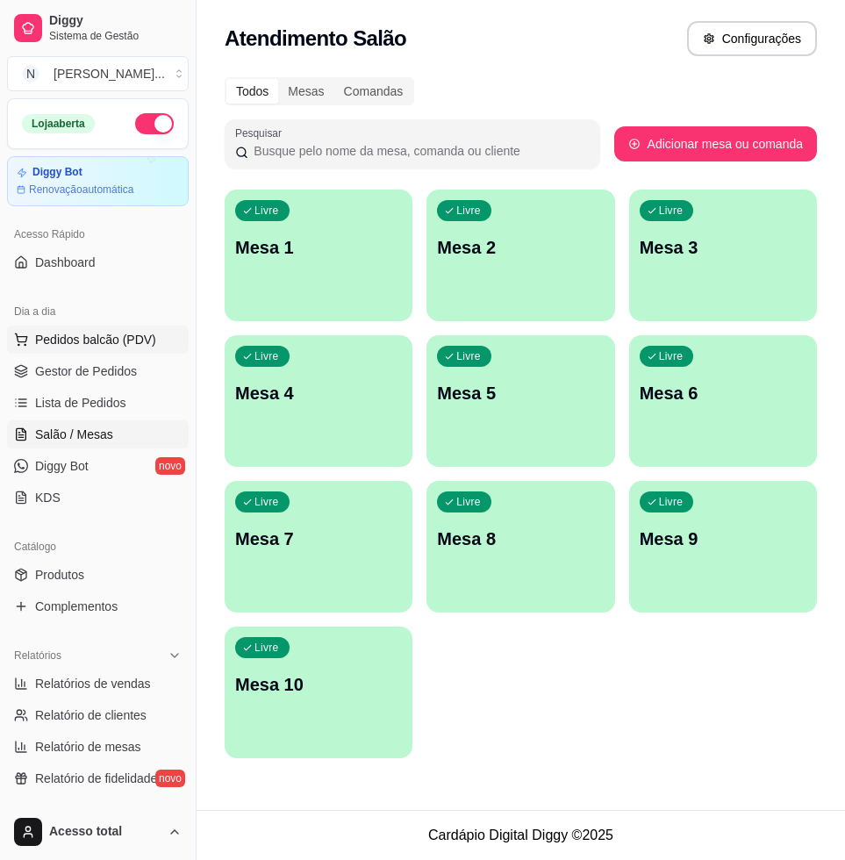
click at [106, 337] on span "Pedidos balcão (PDV)" at bounding box center [95, 340] width 121 height 18
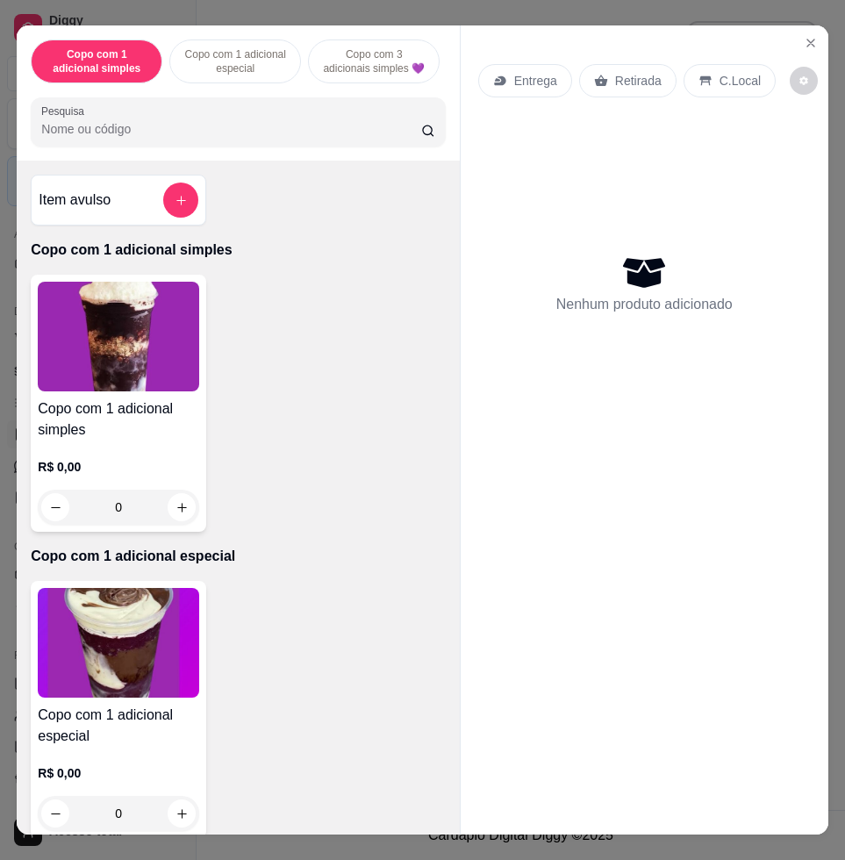
click at [366, 131] on input "Pesquisa" at bounding box center [231, 129] width 380 height 18
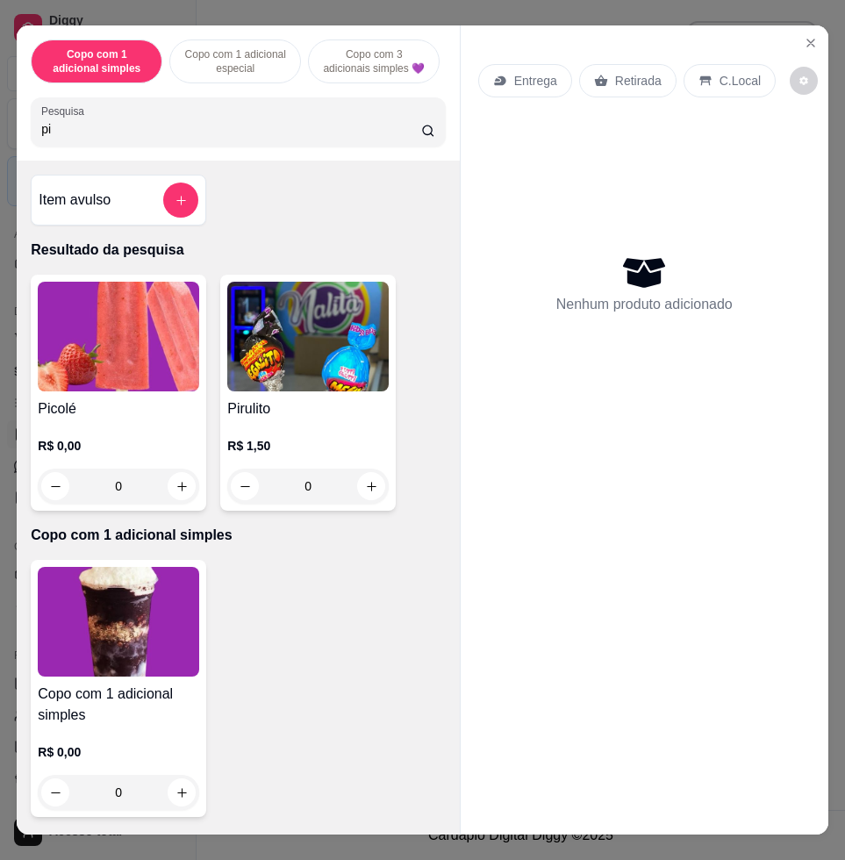
type input "pi"
click at [169, 378] on img at bounding box center [119, 337] width 162 height 110
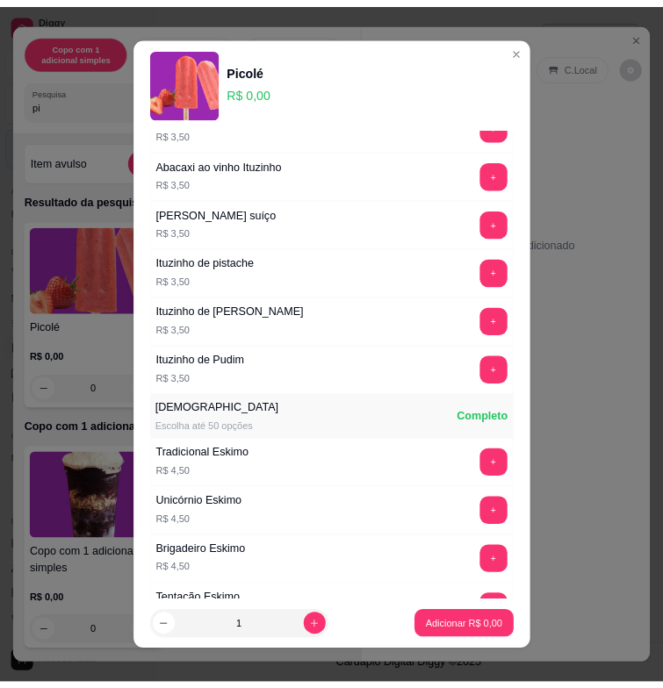
scroll to position [2085, 0]
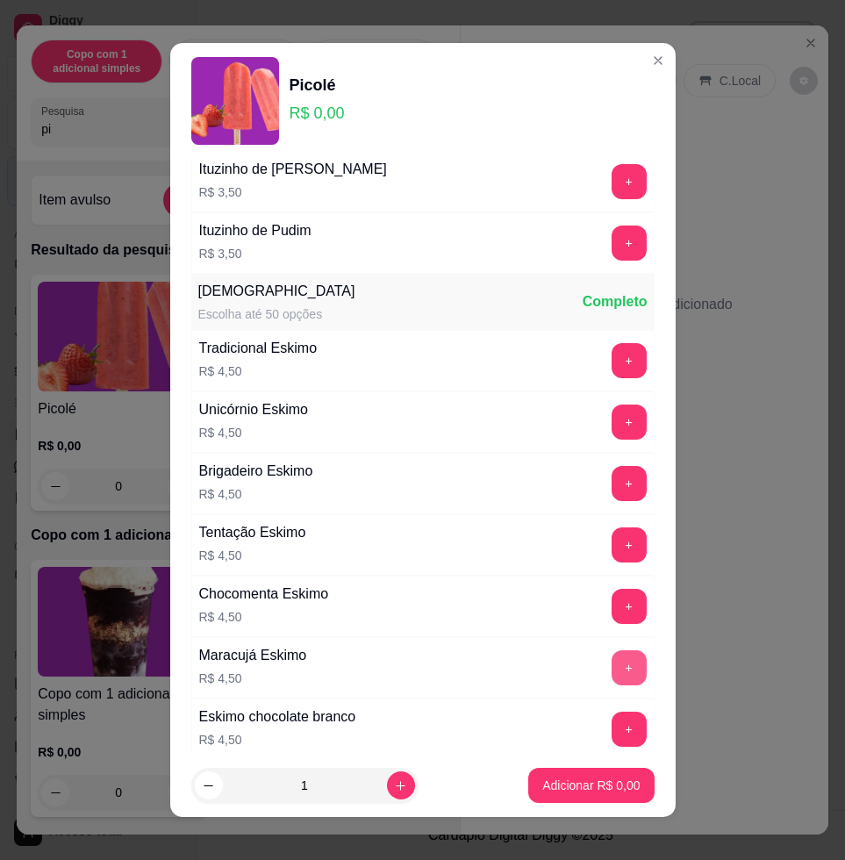
click at [612, 673] on button "+" at bounding box center [629, 668] width 35 height 35
click at [592, 784] on p "Adicionar R$ 9,00" at bounding box center [591, 785] width 95 height 17
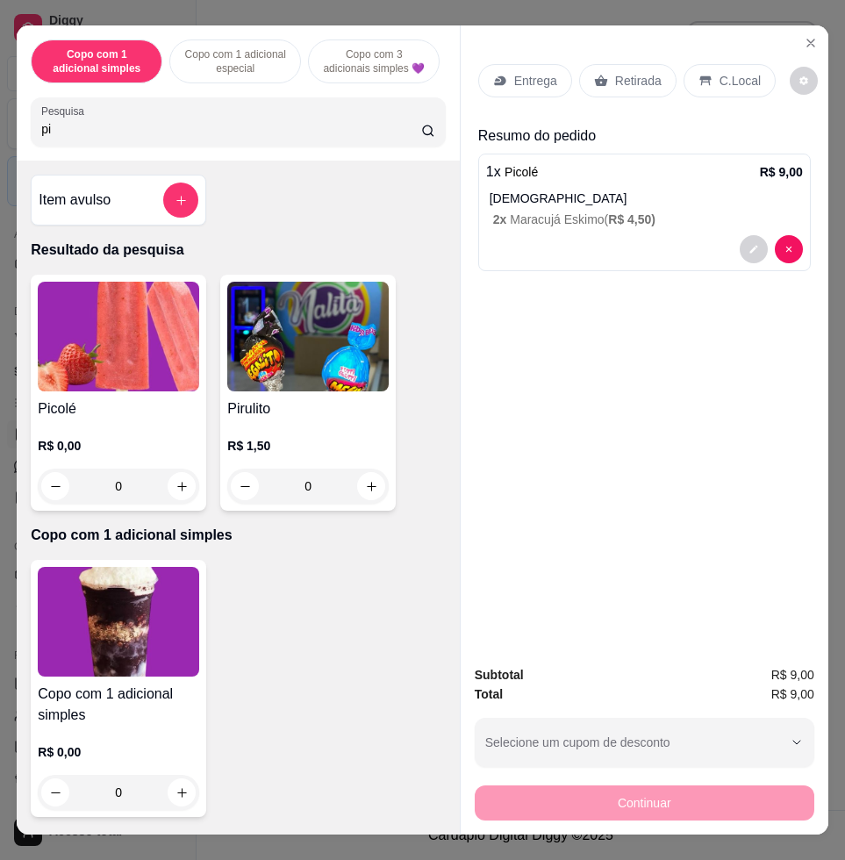
click at [702, 78] on div "C.Local" at bounding box center [730, 80] width 92 height 33
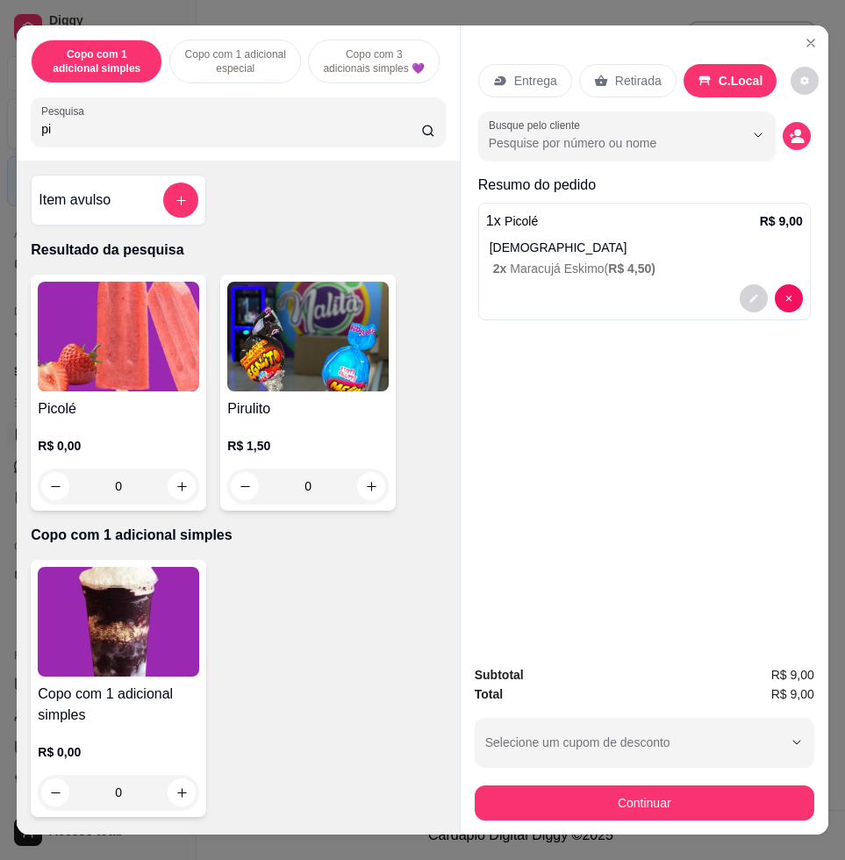
drag, startPoint x: 710, startPoint y: 822, endPoint x: 714, endPoint y: 798, distance: 24.0
click at [711, 822] on div "Subtotal R$ 9,00 Total R$ 9,00 Selecione um cupom de desconto COMBO Selecione u…" at bounding box center [645, 742] width 368 height 183
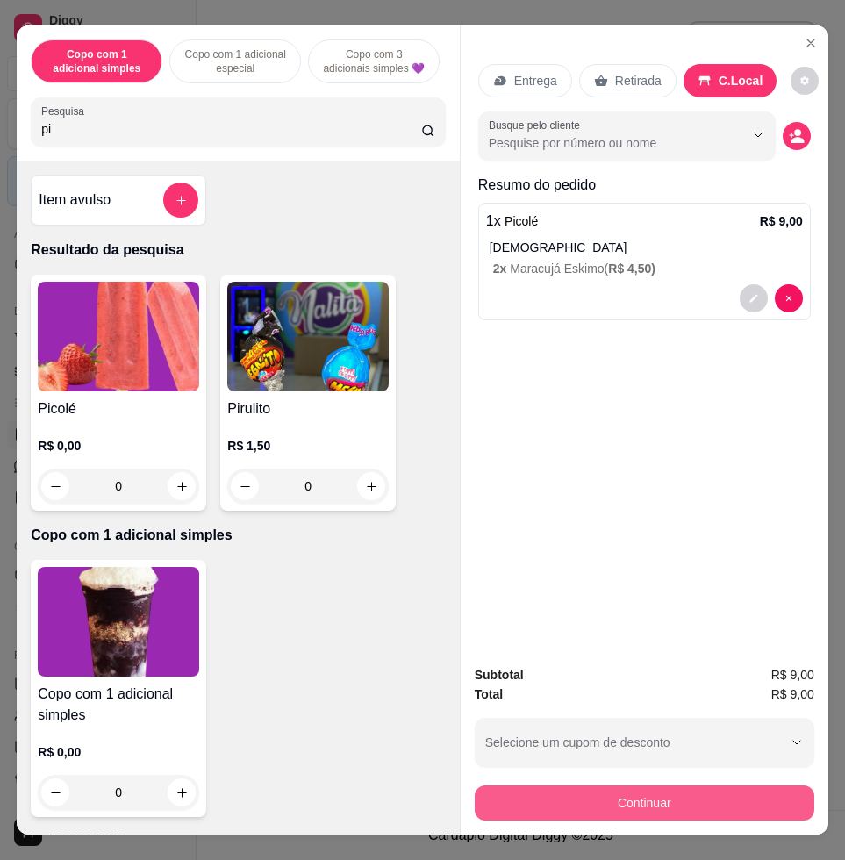
click at [716, 794] on button "Continuar" at bounding box center [645, 803] width 340 height 35
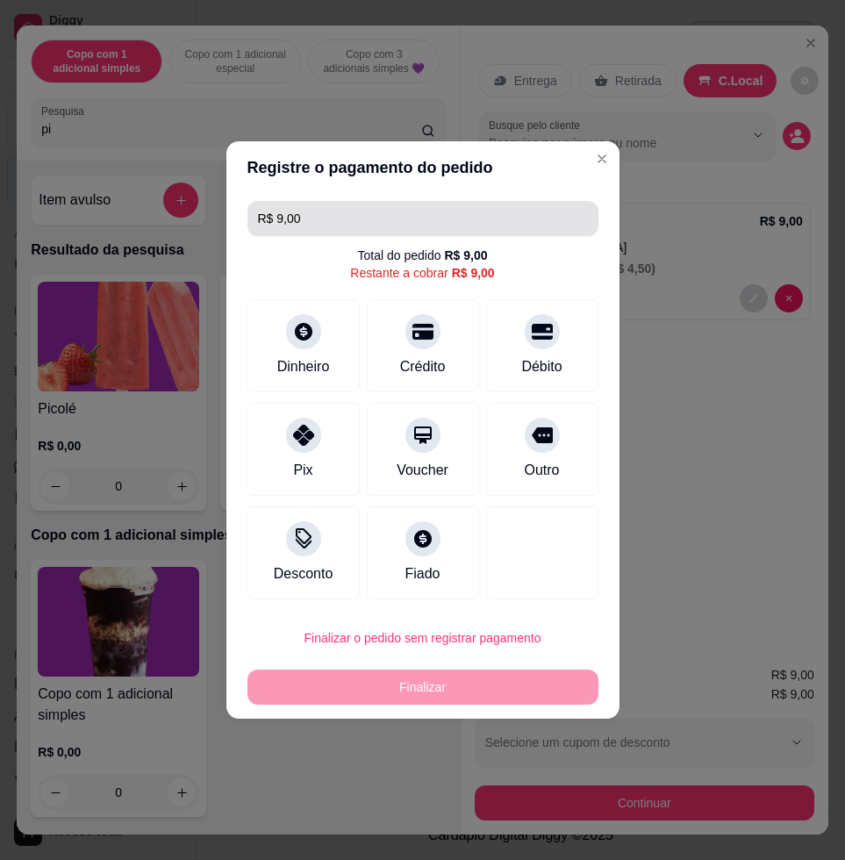
click at [487, 216] on input "R$ 9,00" at bounding box center [423, 218] width 330 height 35
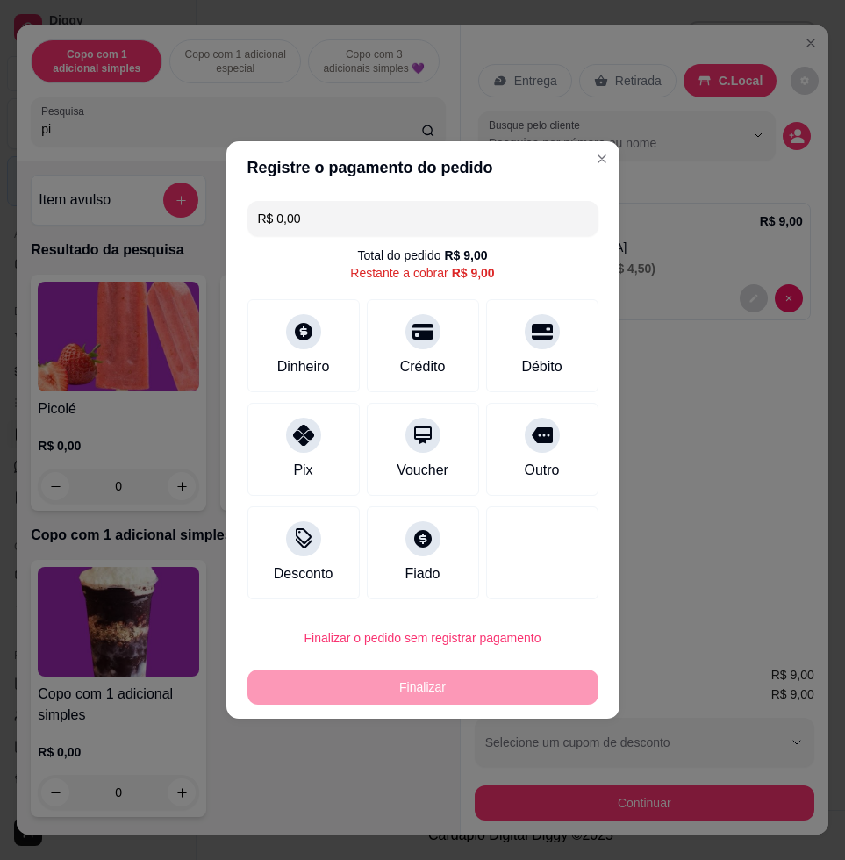
type input "R$ 0,00"
click at [444, 247] on div "R$ 9,00" at bounding box center [465, 256] width 43 height 18
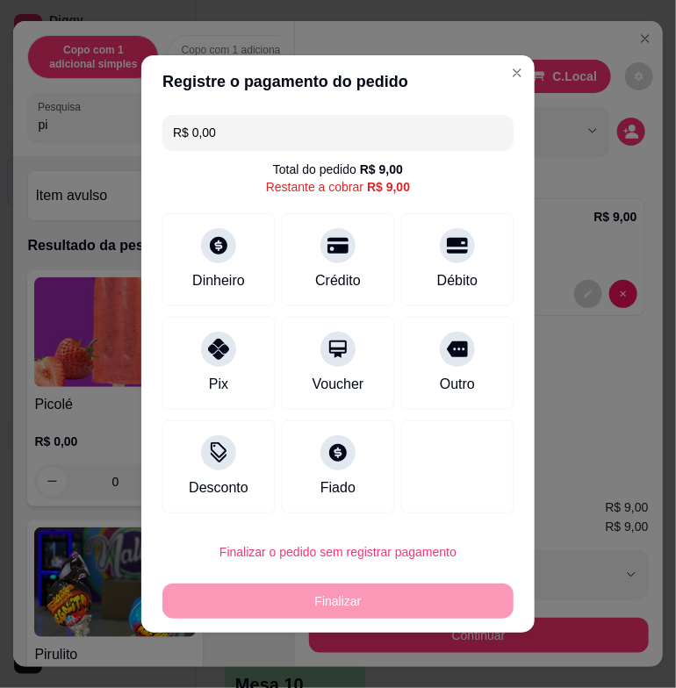
click at [357, 137] on input "R$ 0,00" at bounding box center [338, 132] width 330 height 35
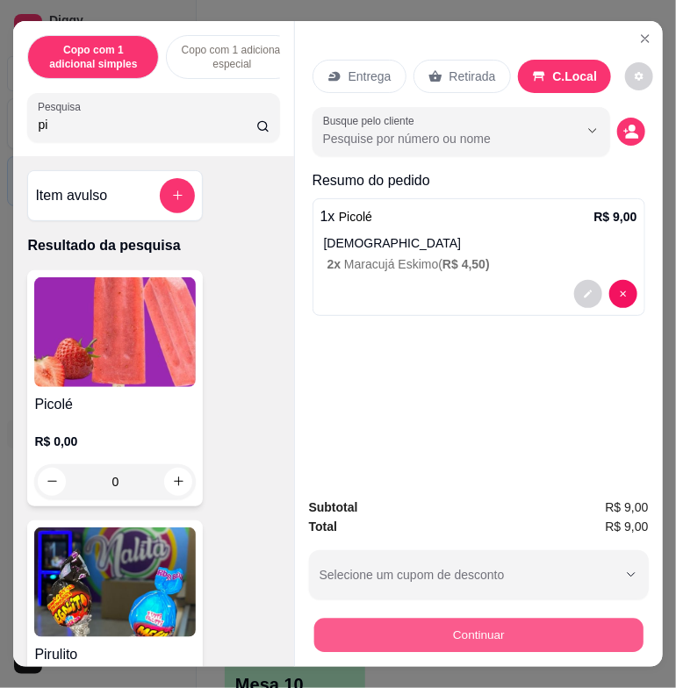
click at [457, 626] on button "Continuar" at bounding box center [477, 636] width 329 height 34
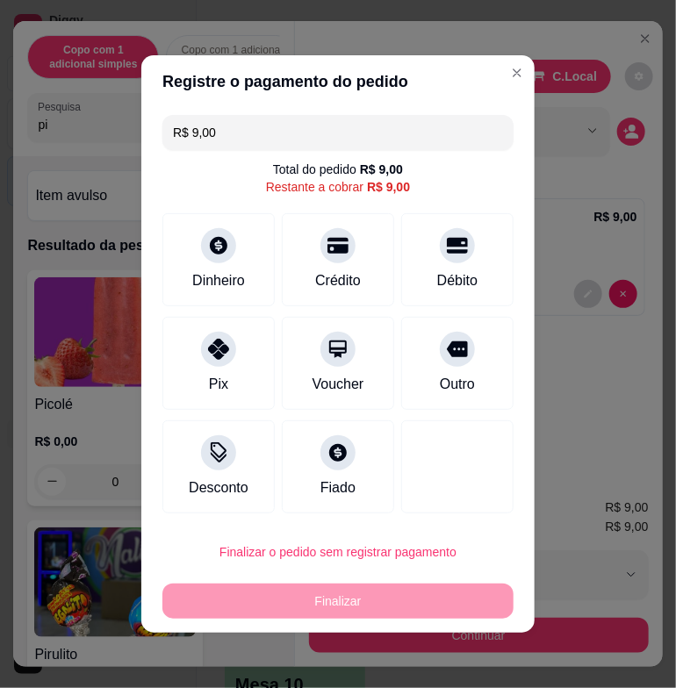
click at [264, 138] on input "R$ 9,00" at bounding box center [338, 132] width 330 height 35
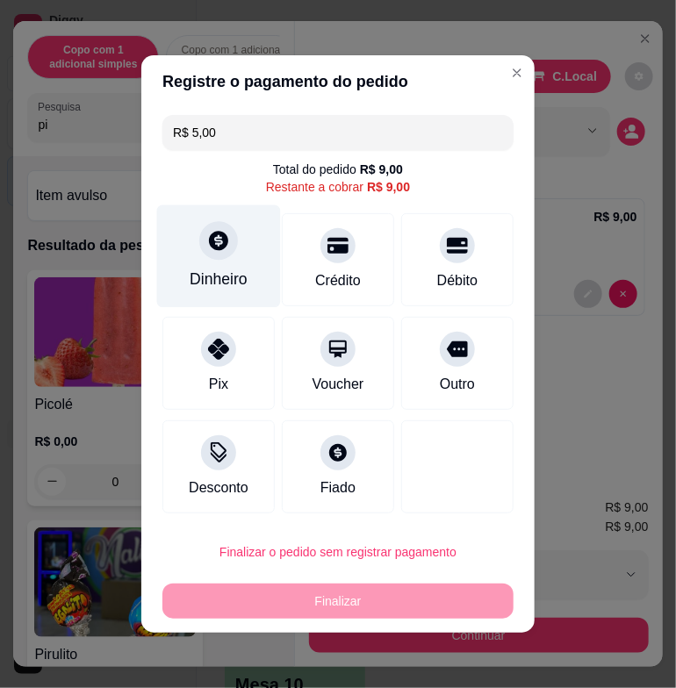
click at [225, 248] on div at bounding box center [218, 240] width 39 height 39
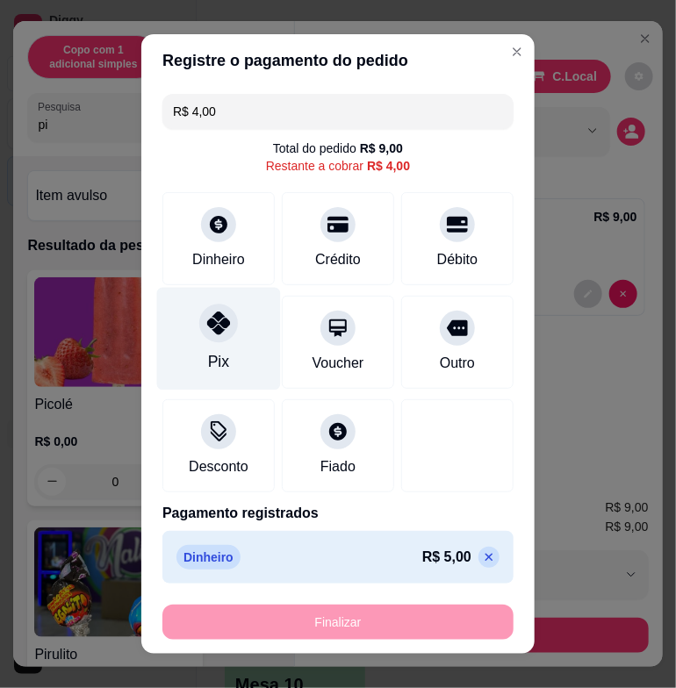
click at [227, 340] on div "Pix" at bounding box center [219, 339] width 124 height 103
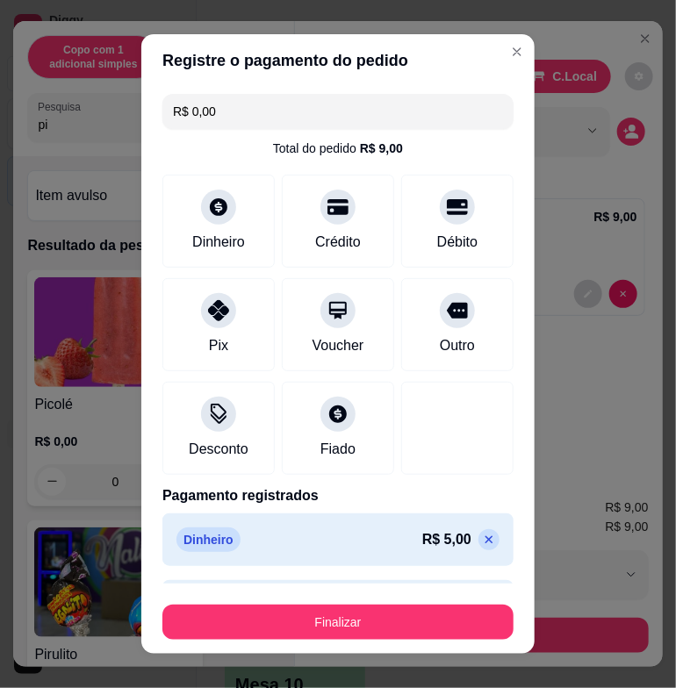
click at [423, 615] on button "Finalizar" at bounding box center [337, 622] width 351 height 35
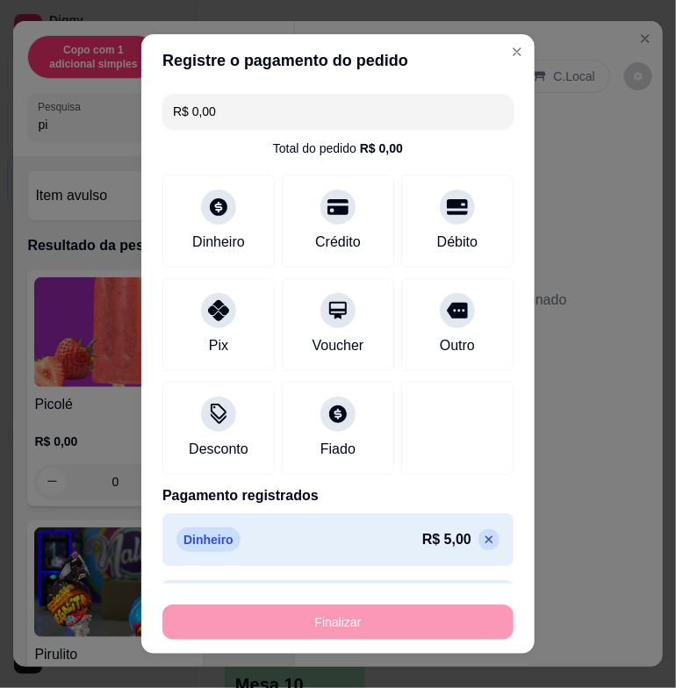
type input "-R$ 9,00"
